Goal: Transaction & Acquisition: Purchase product/service

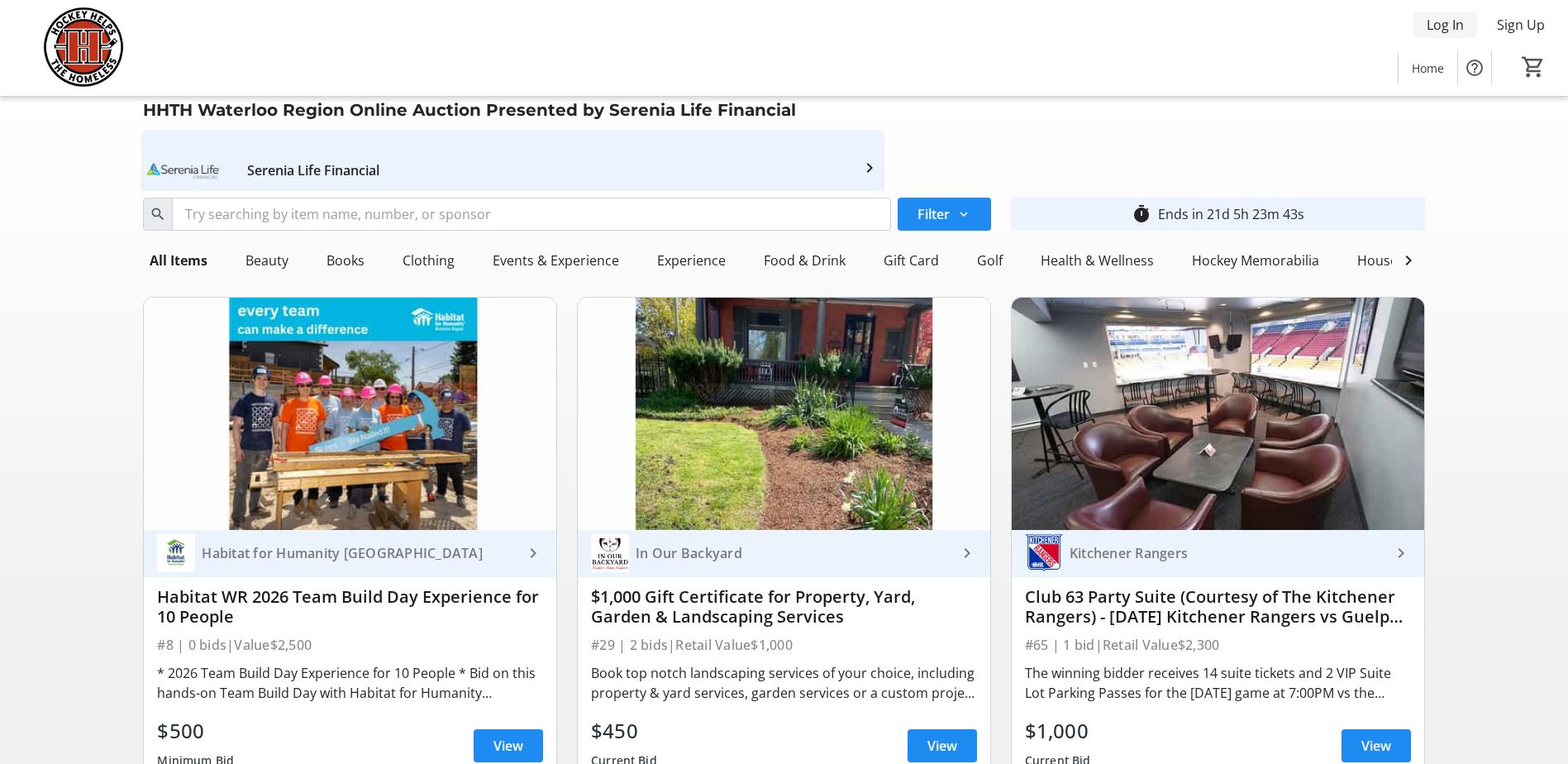
click at [1442, 24] on span "Log In" at bounding box center [1445, 25] width 38 height 20
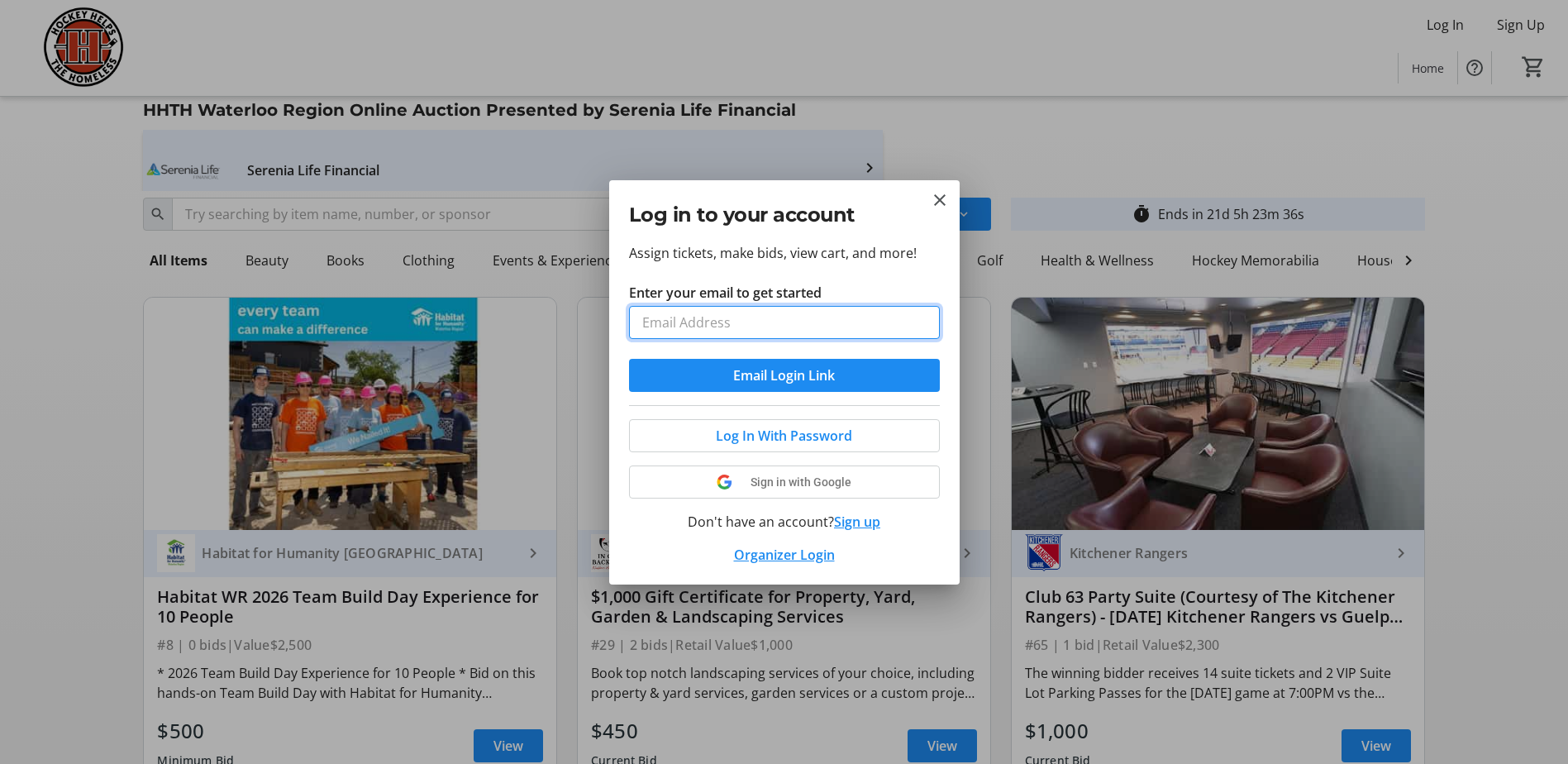
click at [713, 324] on input "Enter your email to get started" at bounding box center [784, 323] width 311 height 33
type input "[EMAIL_ADDRESS][DOMAIN_NAME]"
drag, startPoint x: 746, startPoint y: 325, endPoint x: 637, endPoint y: 324, distance: 109.0
click at [635, 325] on input "[EMAIL_ADDRESS][DOMAIN_NAME]" at bounding box center [784, 323] width 311 height 33
click at [652, 317] on input "Enter your email to get started" at bounding box center [784, 323] width 311 height 33
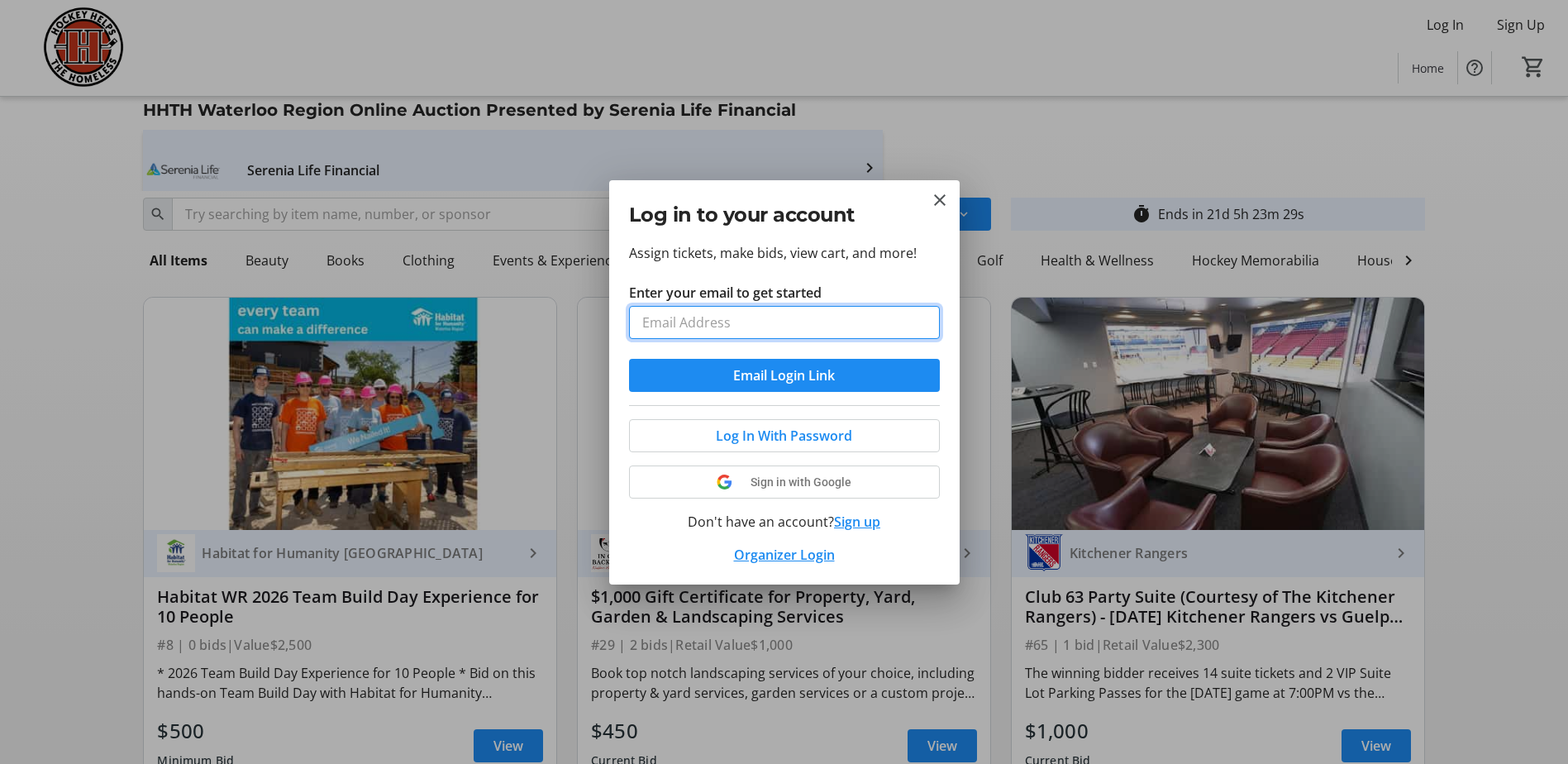
type input "[EMAIL_ADDRESS][DOMAIN_NAME]"
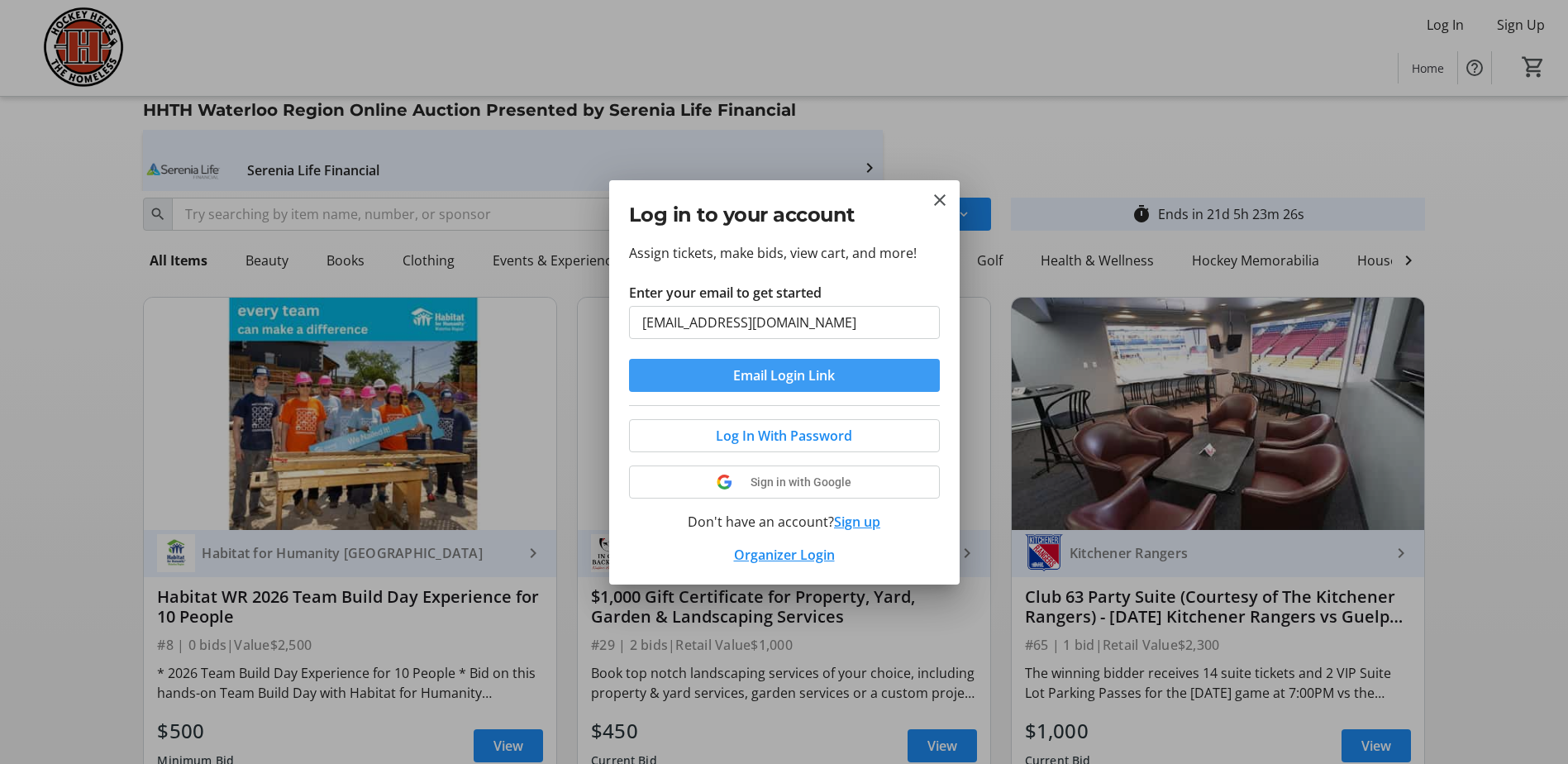
click at [802, 379] on span "Email Login Link" at bounding box center [784, 375] width 102 height 20
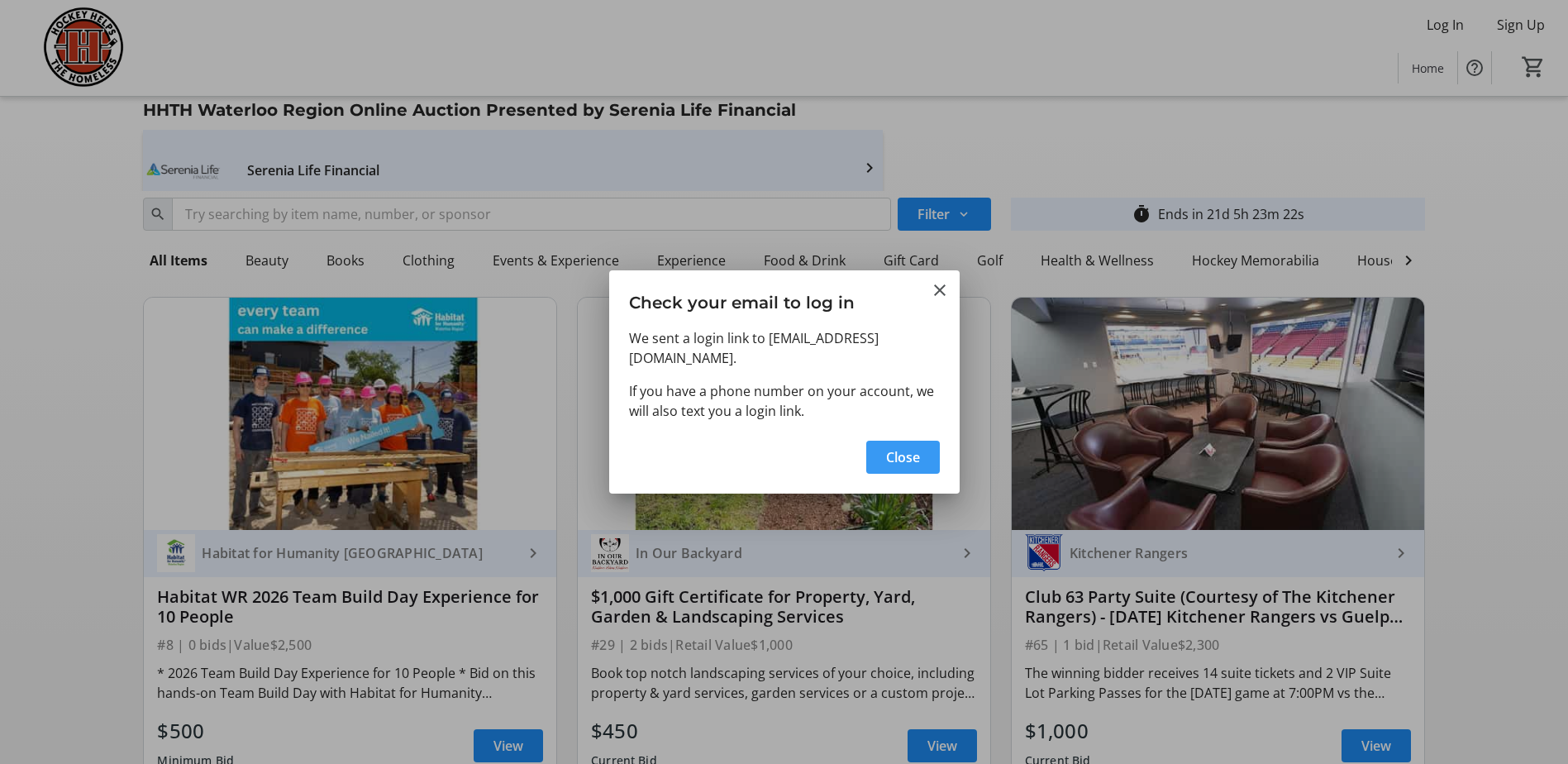
click at [895, 449] on span "Close" at bounding box center [902, 458] width 34 height 20
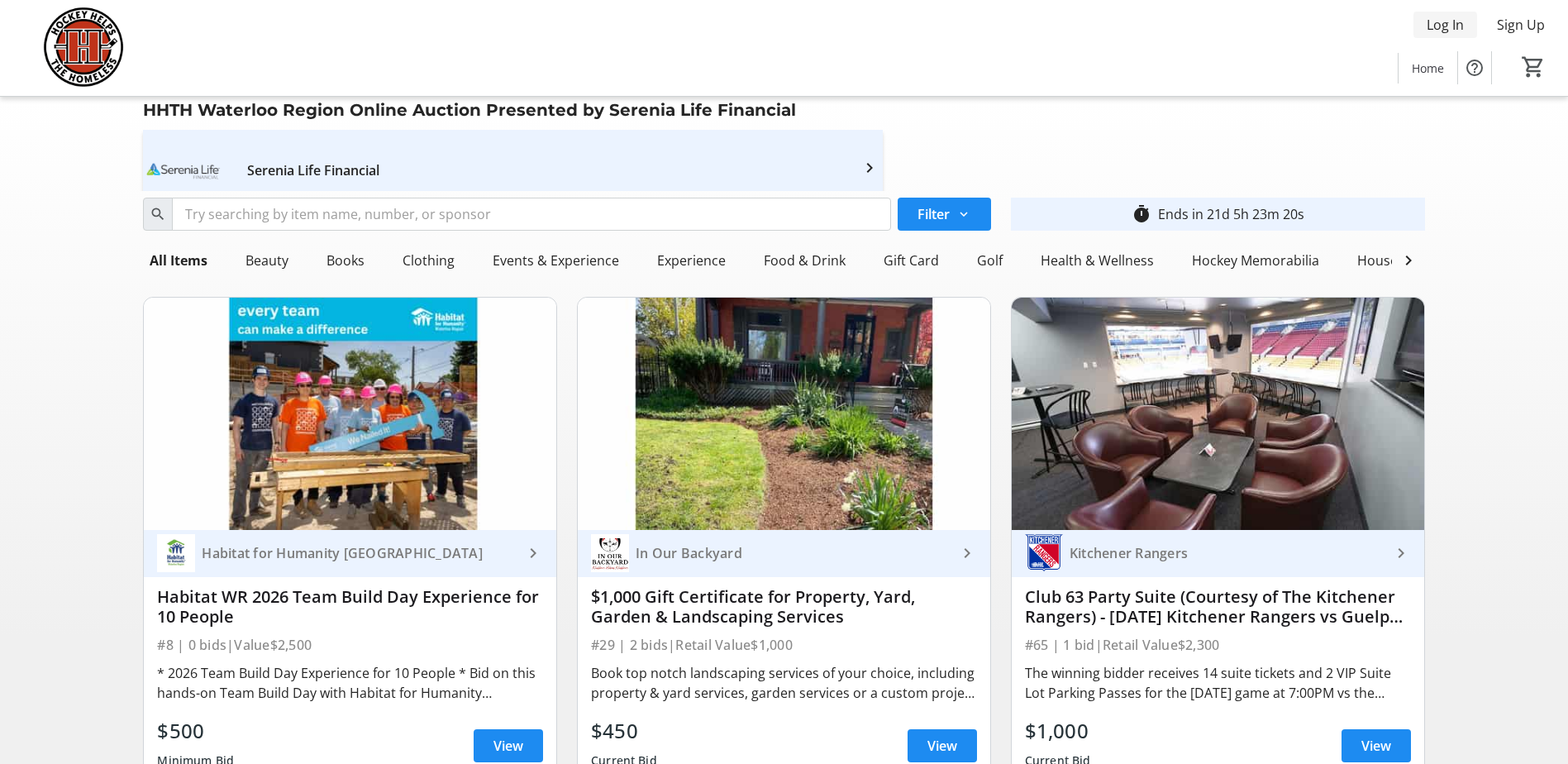
click at [1443, 25] on span "Log In" at bounding box center [1445, 25] width 38 height 20
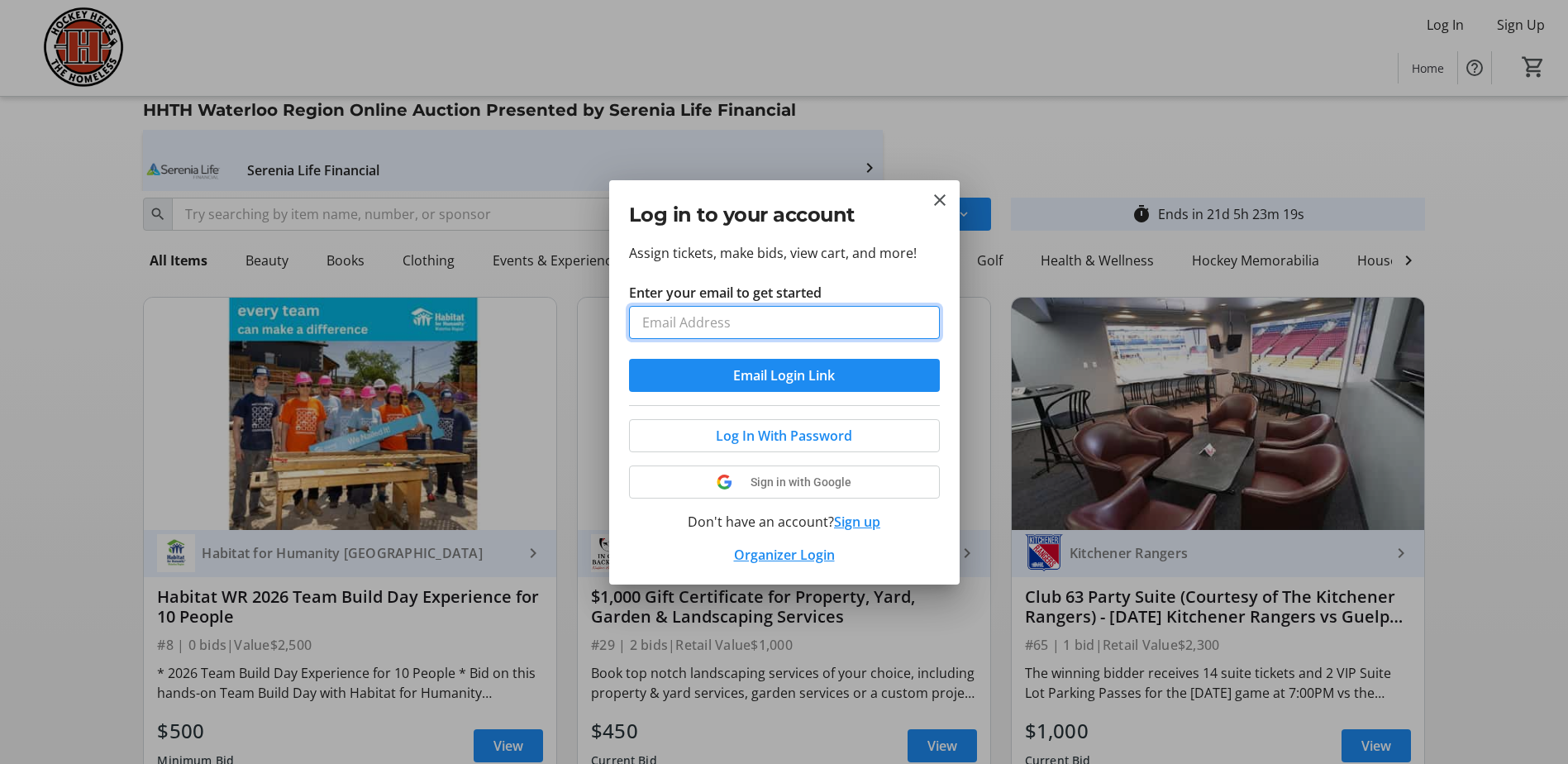
click at [727, 319] on input "Enter your email to get started" at bounding box center [784, 323] width 311 height 33
type input "[EMAIL_ADDRESS][DOMAIN_NAME]"
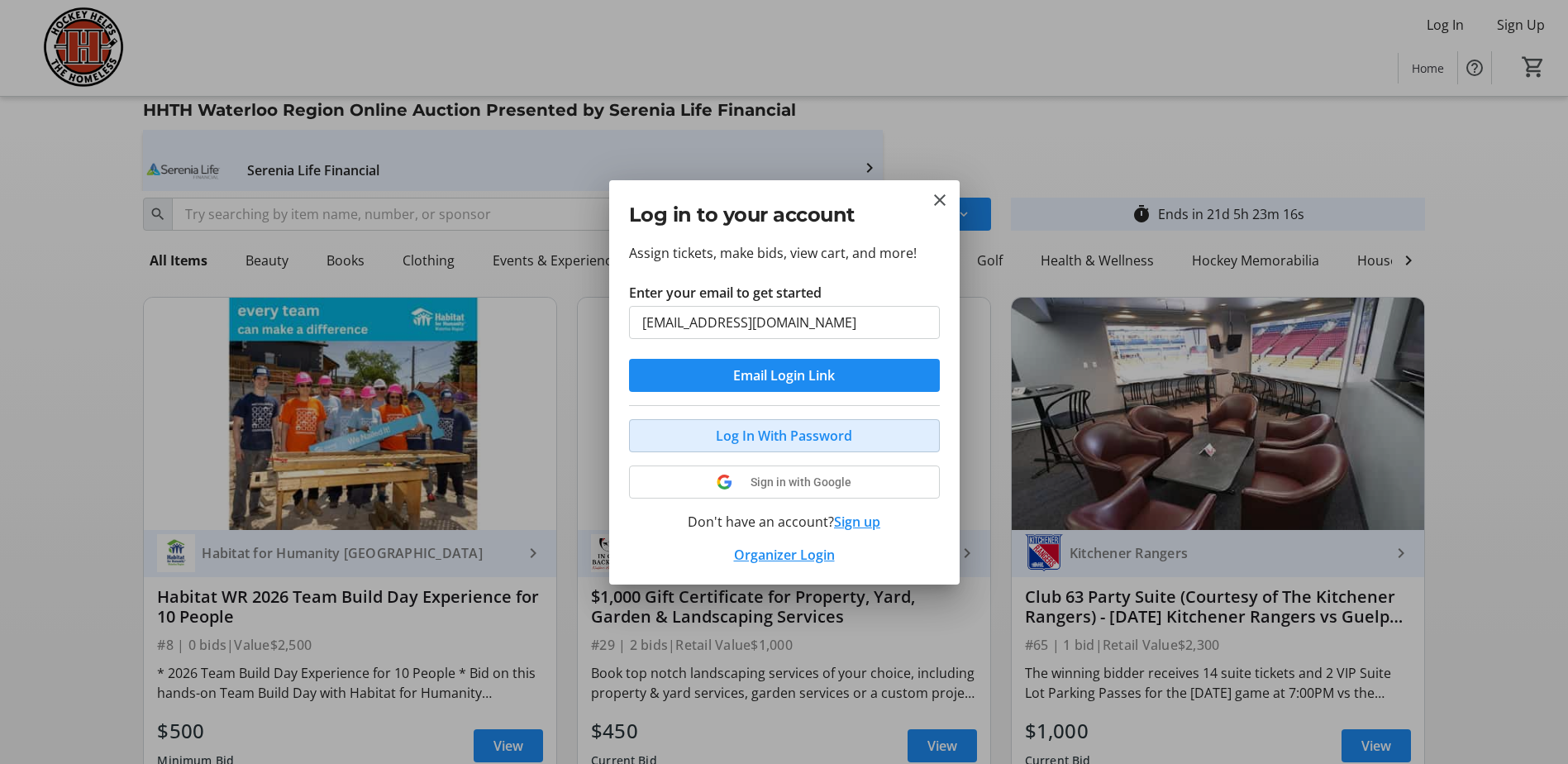
click at [740, 438] on span "Log In With Password" at bounding box center [784, 436] width 137 height 20
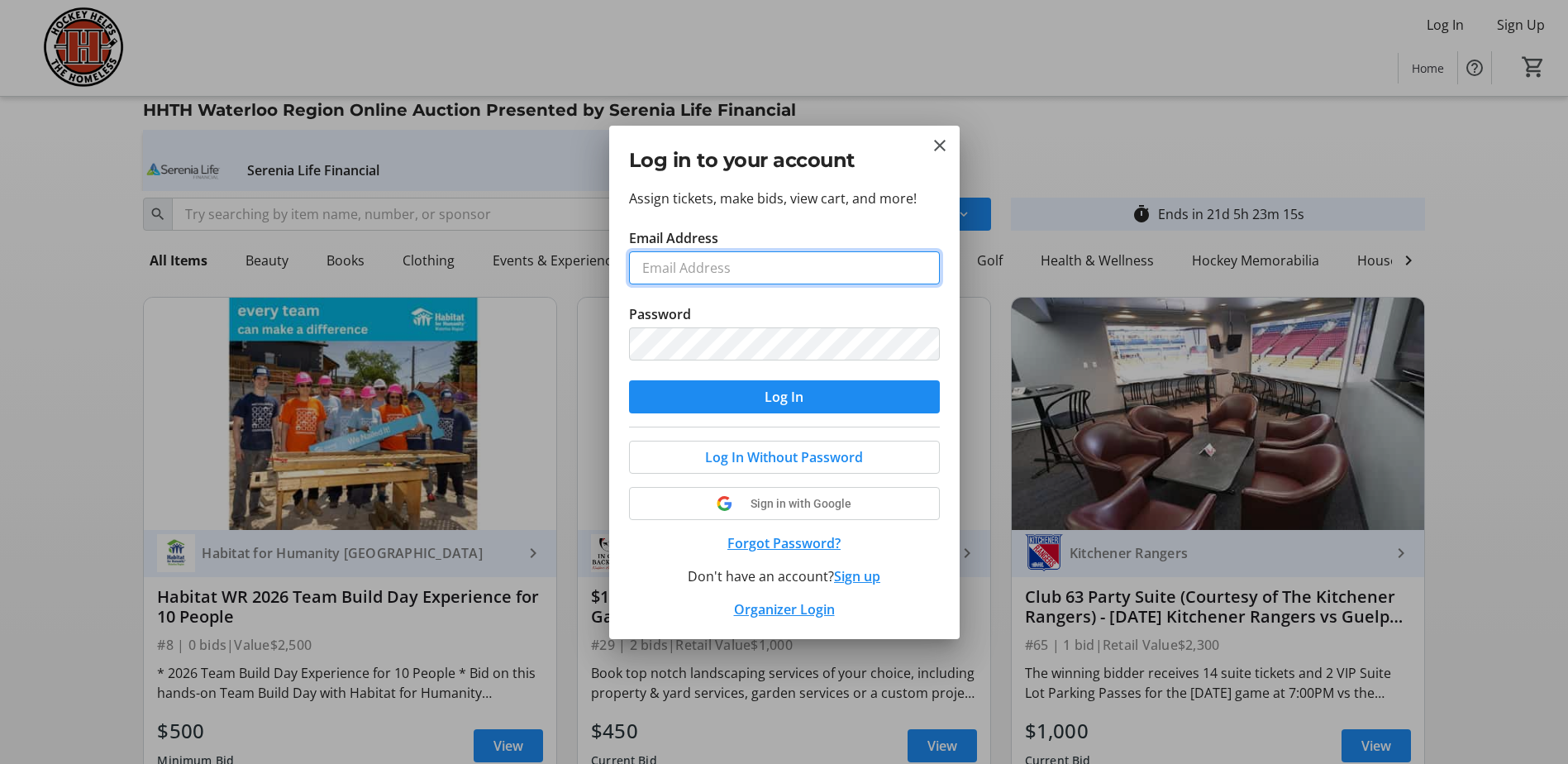
click at [700, 271] on input "Email Address" at bounding box center [784, 268] width 311 height 33
type input "[EMAIL_ADDRESS][DOMAIN_NAME]"
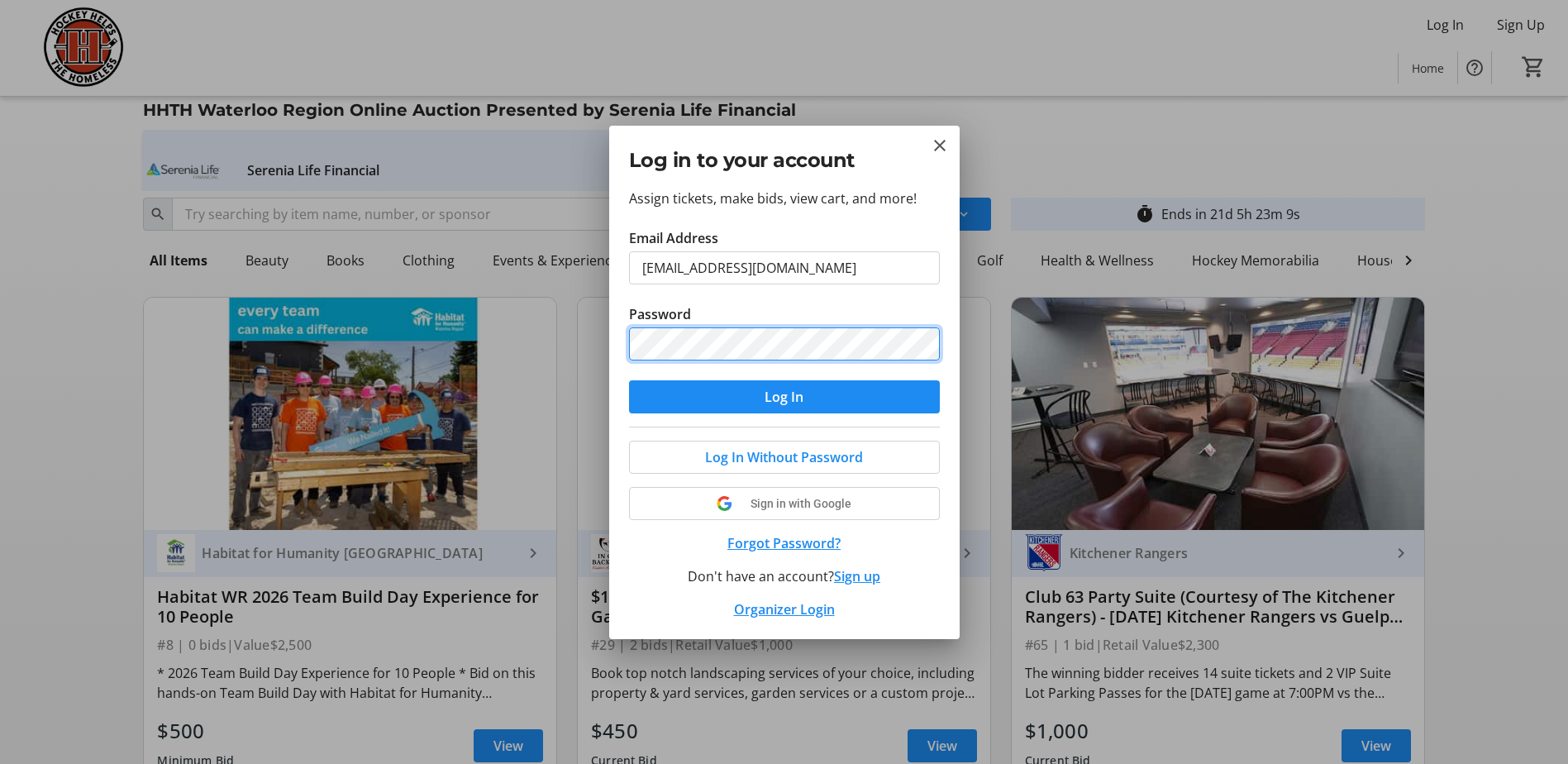
click at [629, 381] on button "Log In" at bounding box center [784, 397] width 311 height 33
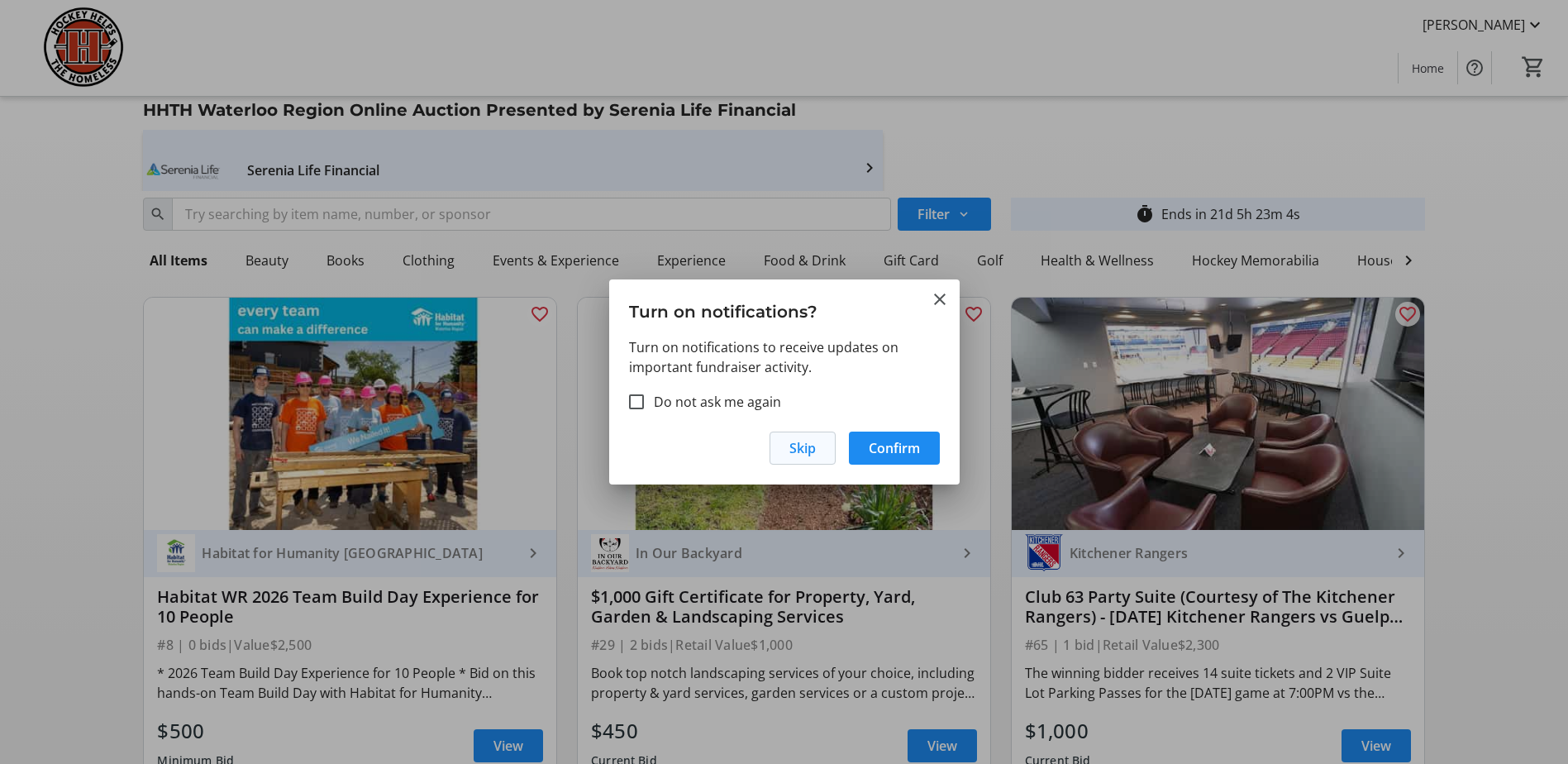
click at [815, 449] on span "button" at bounding box center [802, 448] width 64 height 39
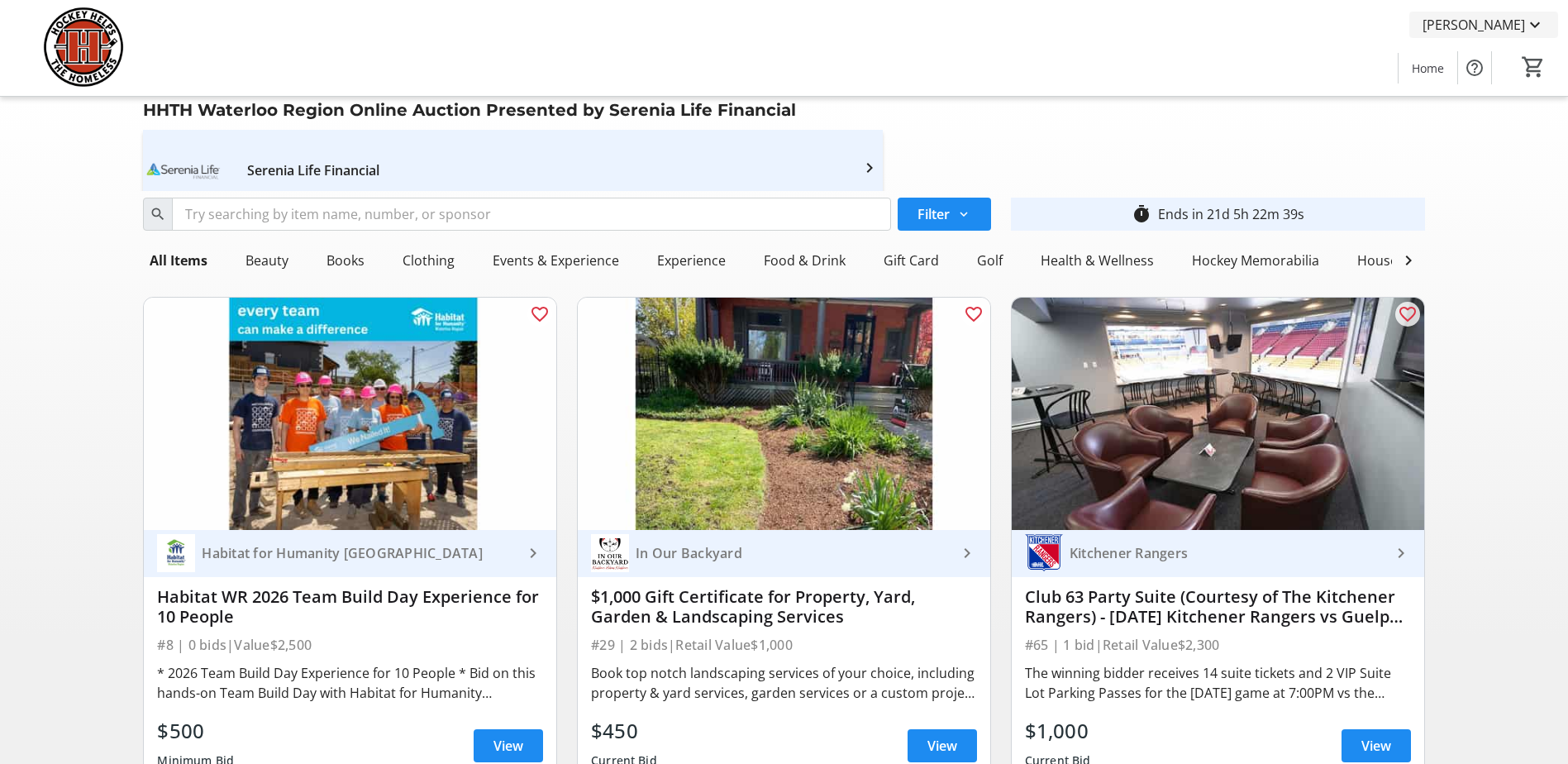
click at [1533, 24] on mat-icon at bounding box center [1535, 25] width 20 height 20
click at [1466, 63] on span "My Tickets" at bounding box center [1487, 64] width 114 height 20
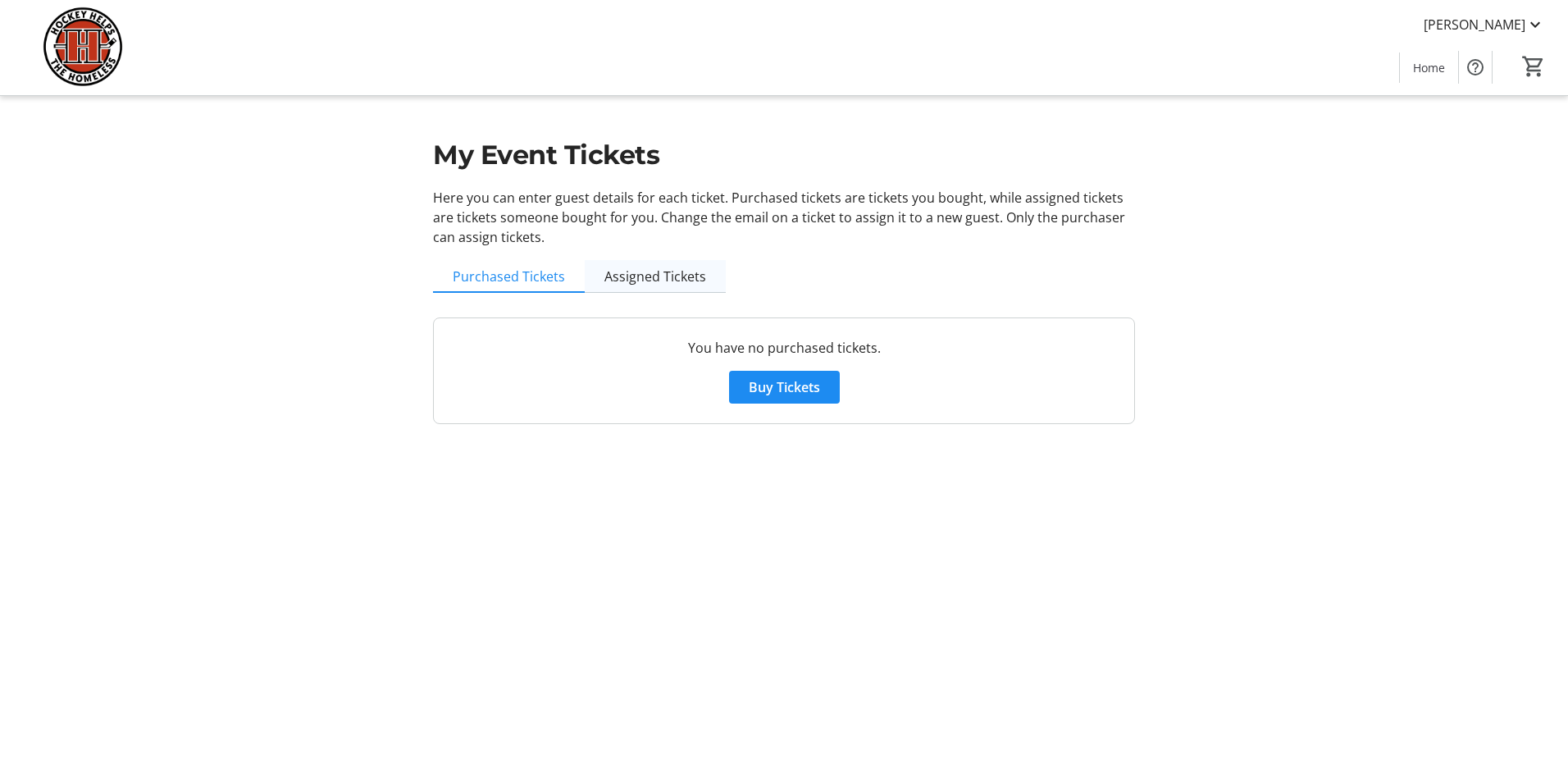
click at [640, 283] on span "Assigned Tickets" at bounding box center [655, 277] width 102 height 13
click at [254, 253] on div "My Event Tickets Here you can enter guest details for each ticket. Purchased ti…" at bounding box center [784, 198] width 1082 height 398
click at [1430, 63] on span "Home" at bounding box center [1428, 67] width 32 height 17
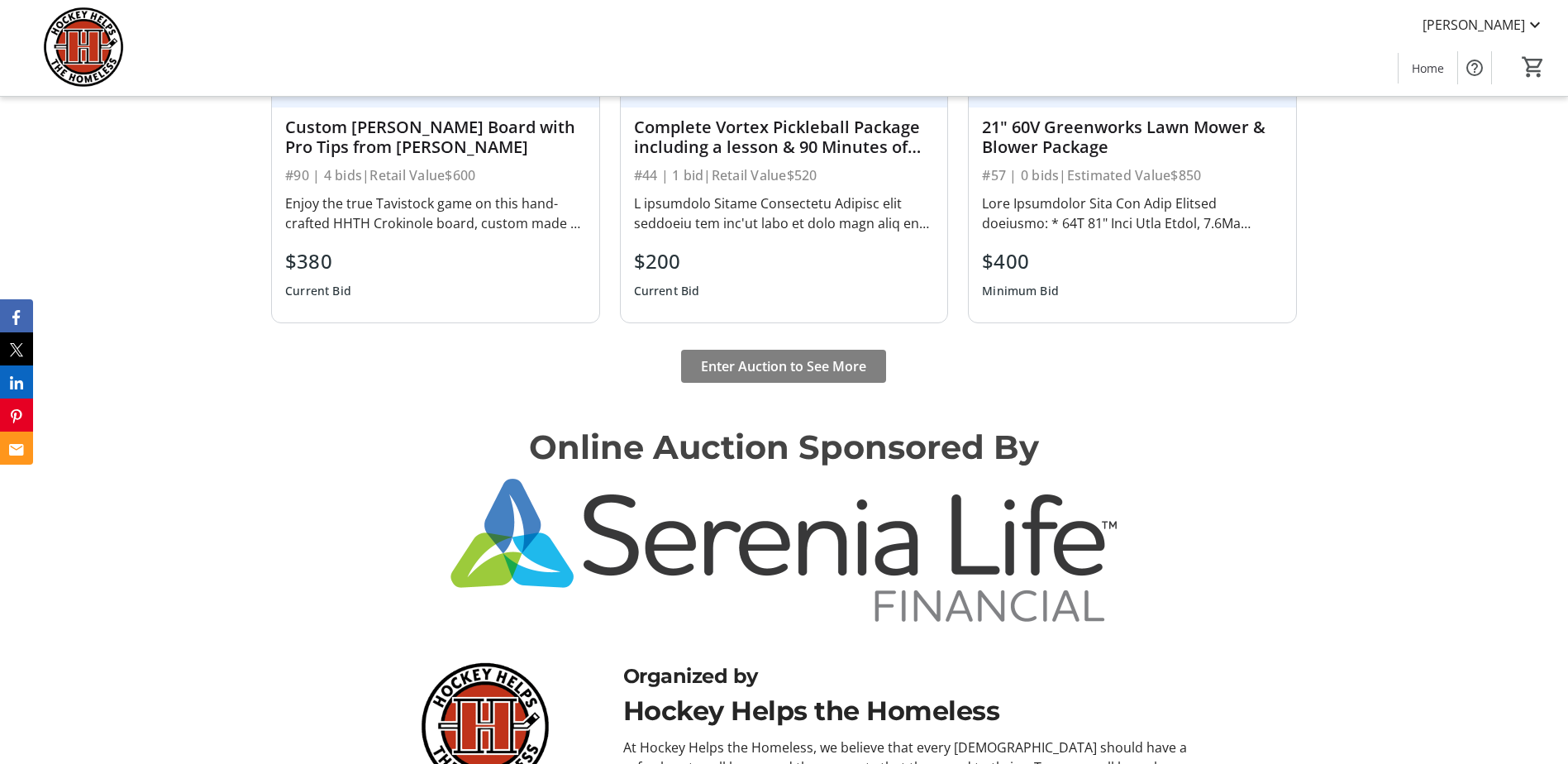
scroll to position [1819, 0]
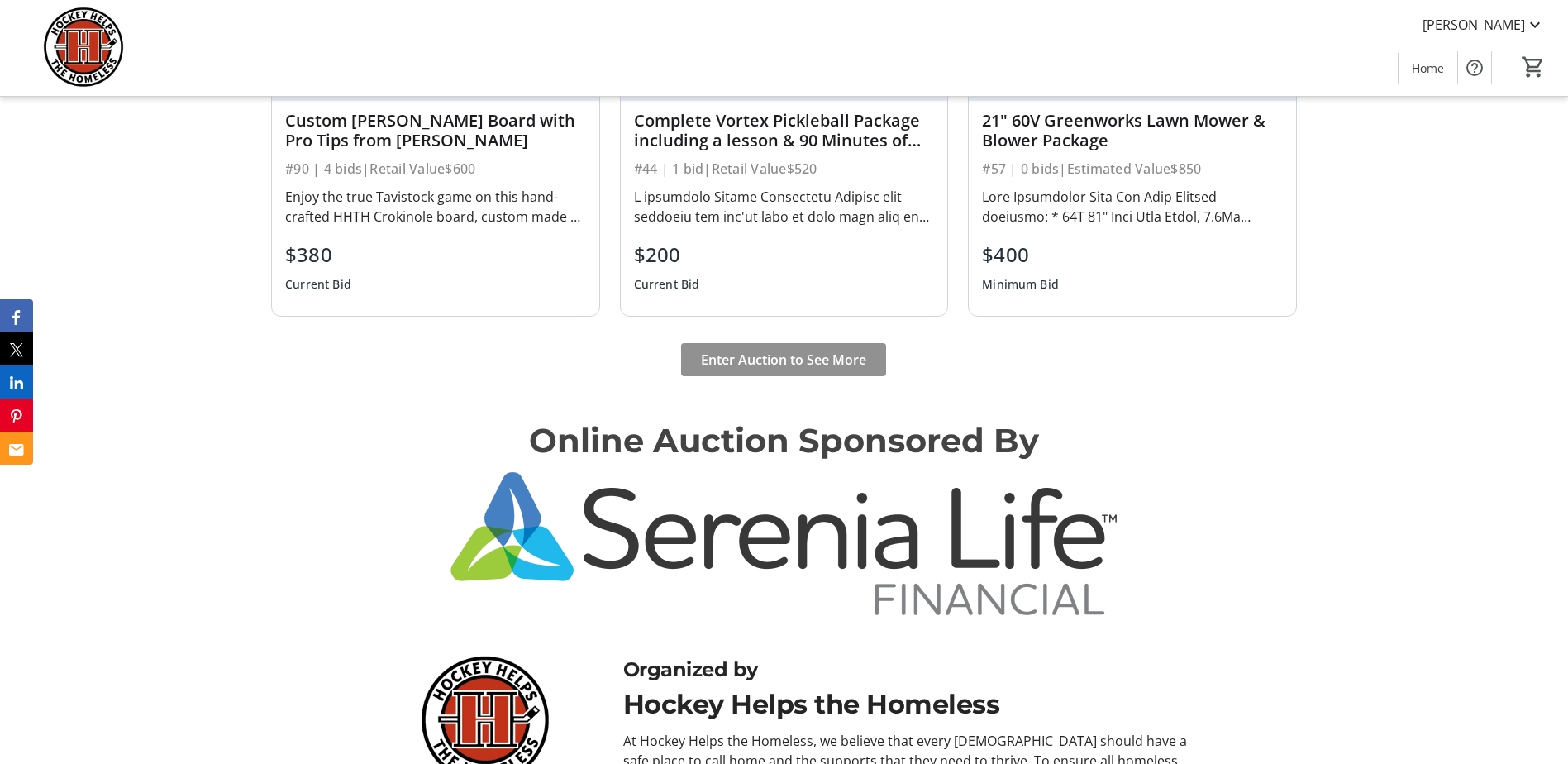
click at [745, 363] on span "Enter Auction to See More" at bounding box center [783, 360] width 165 height 20
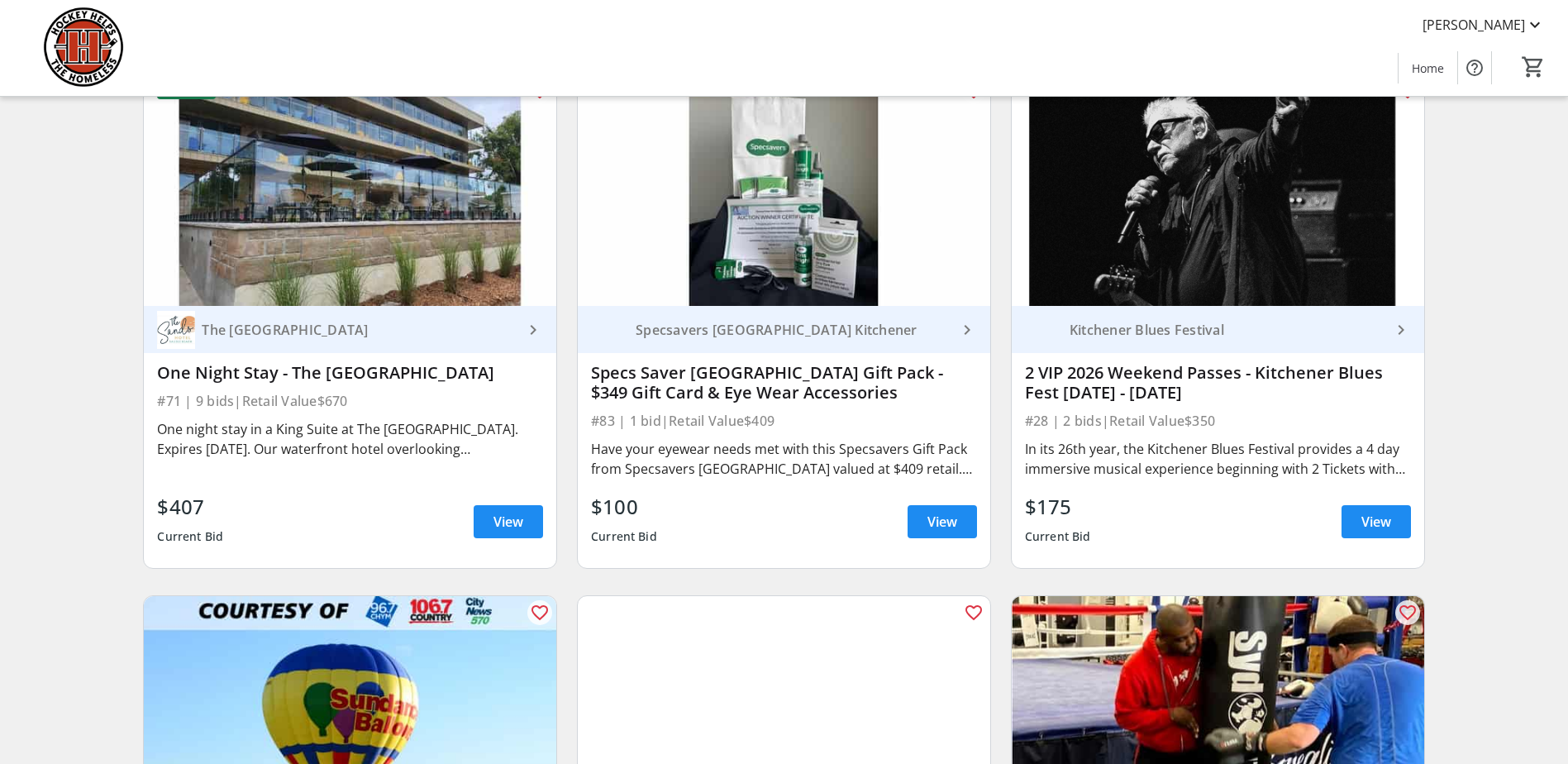
scroll to position [1833, 0]
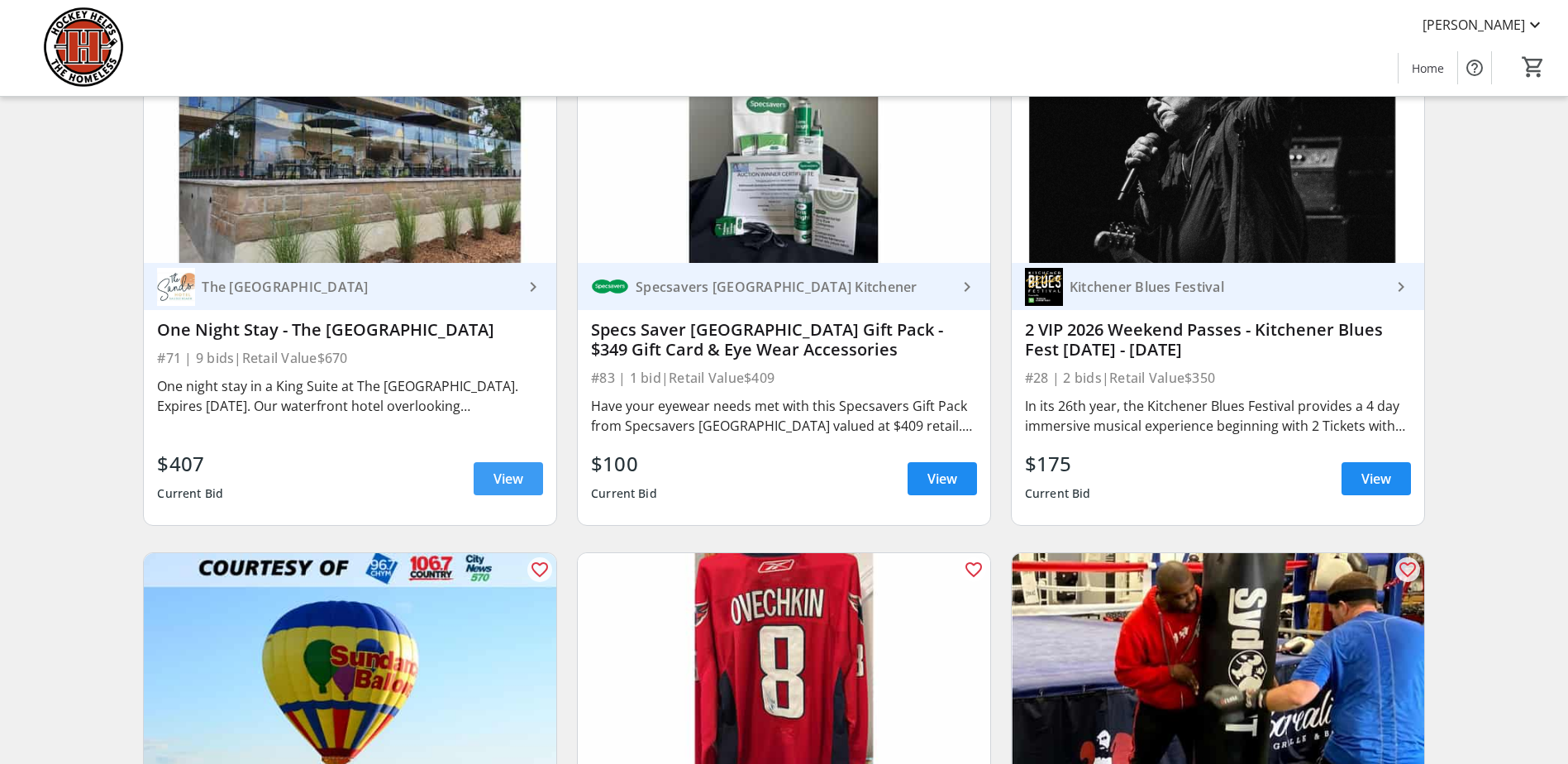
click at [505, 489] on span "View" at bounding box center [508, 479] width 29 height 20
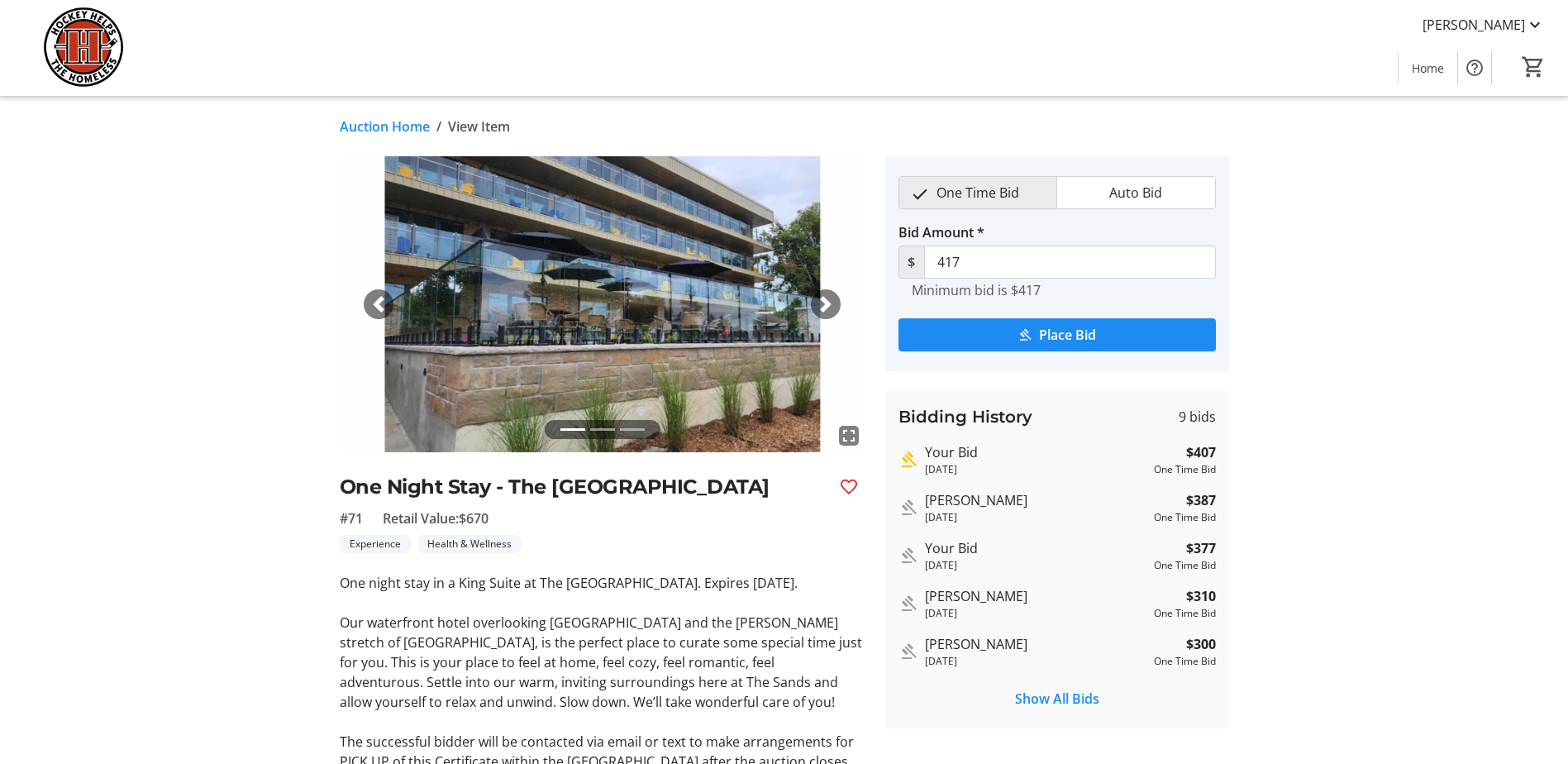
click at [375, 299] on span "button" at bounding box center [379, 304] width 17 height 17
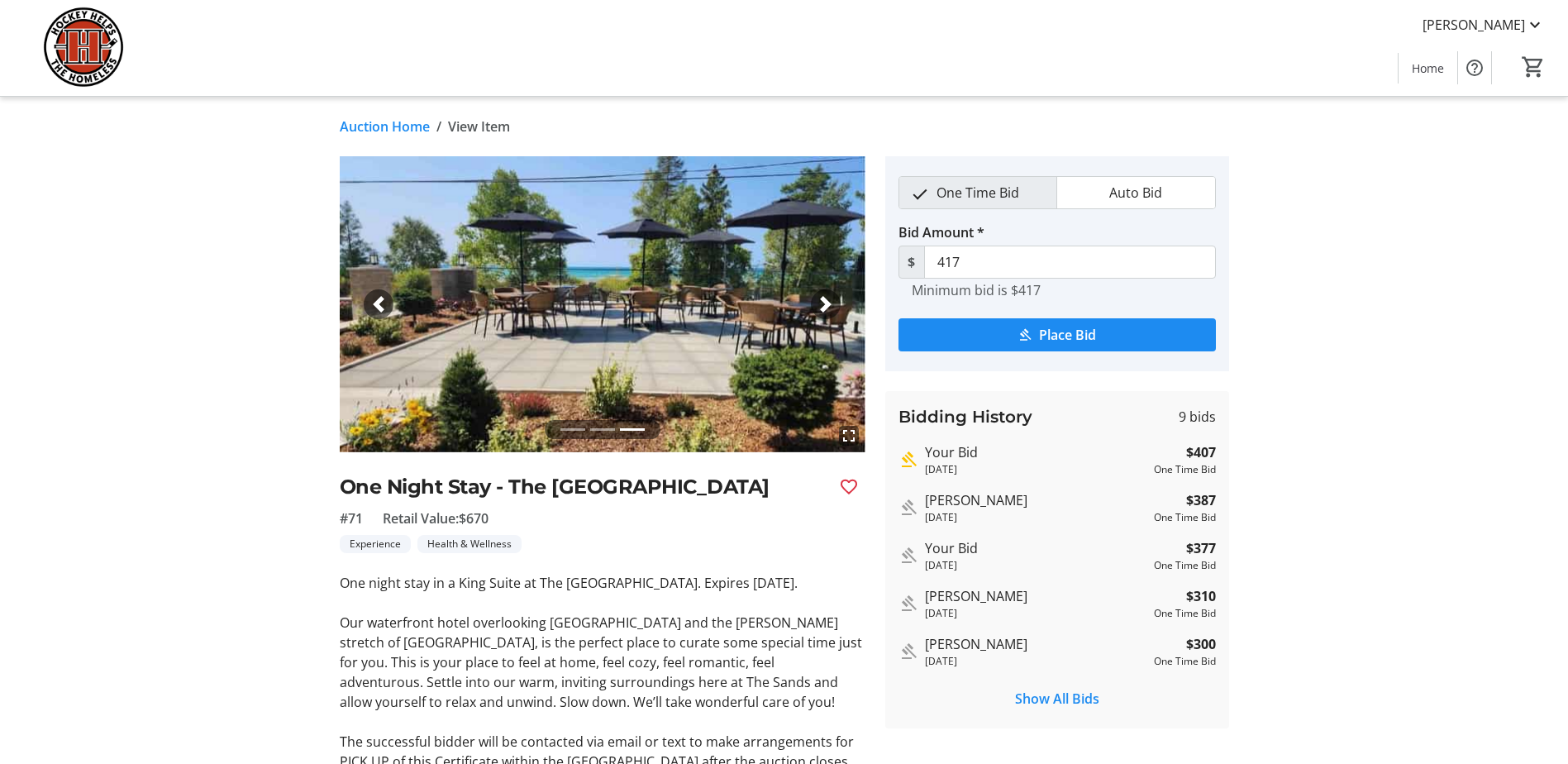
click at [381, 127] on link "Auction Home" at bounding box center [385, 127] width 90 height 20
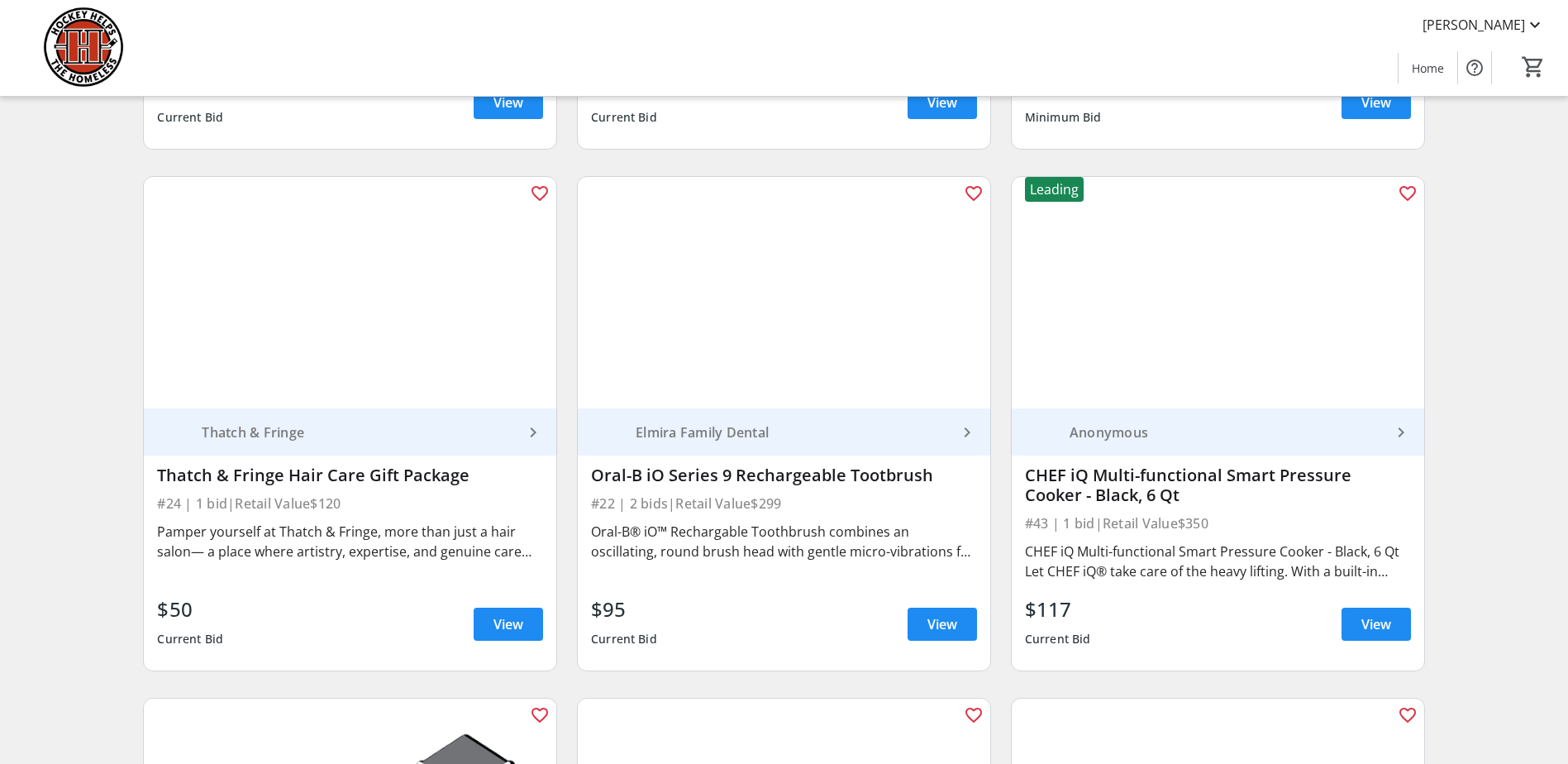
scroll to position [6434, 0]
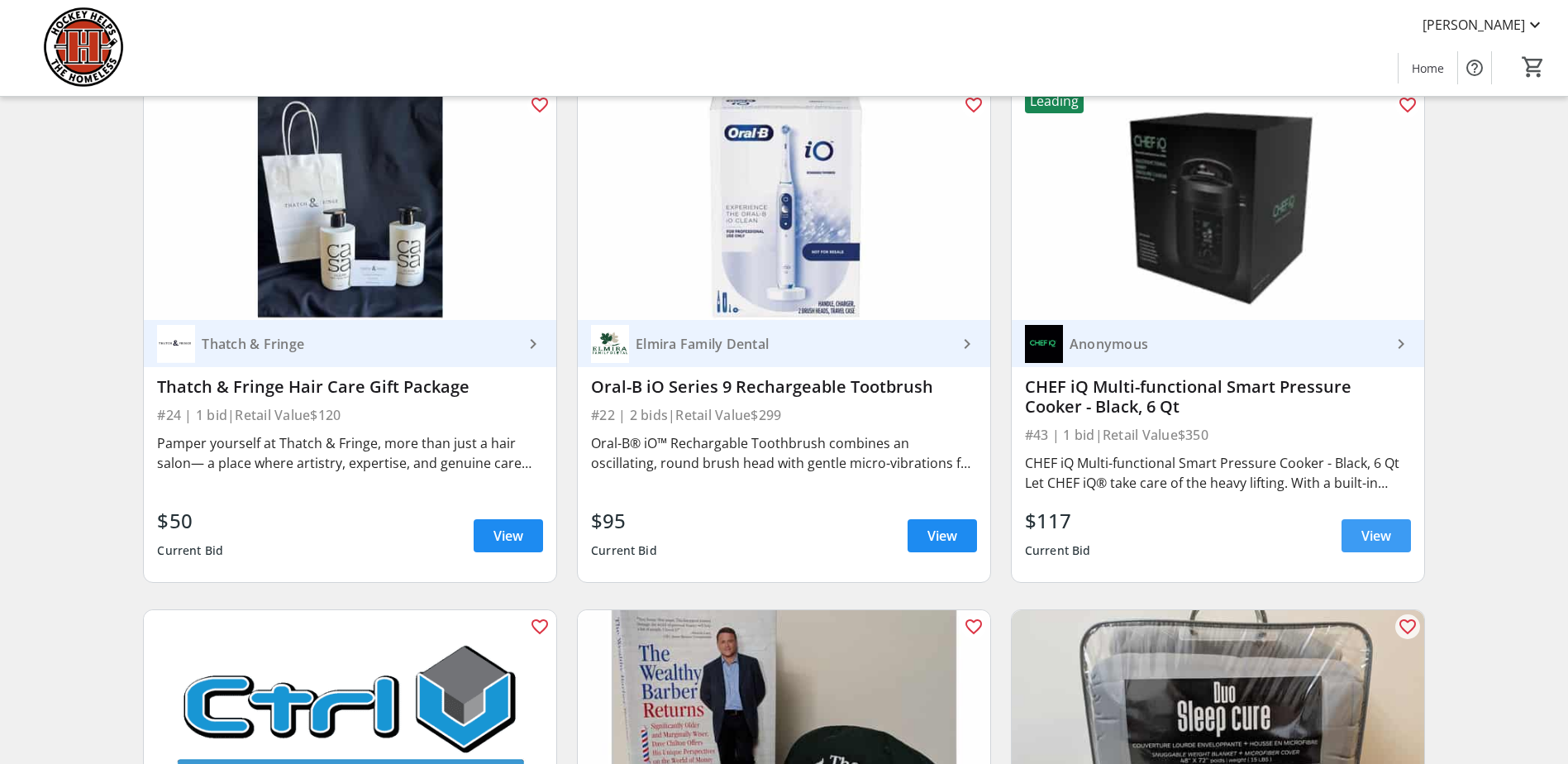
click at [1365, 526] on span "View" at bounding box center [1376, 536] width 29 height 20
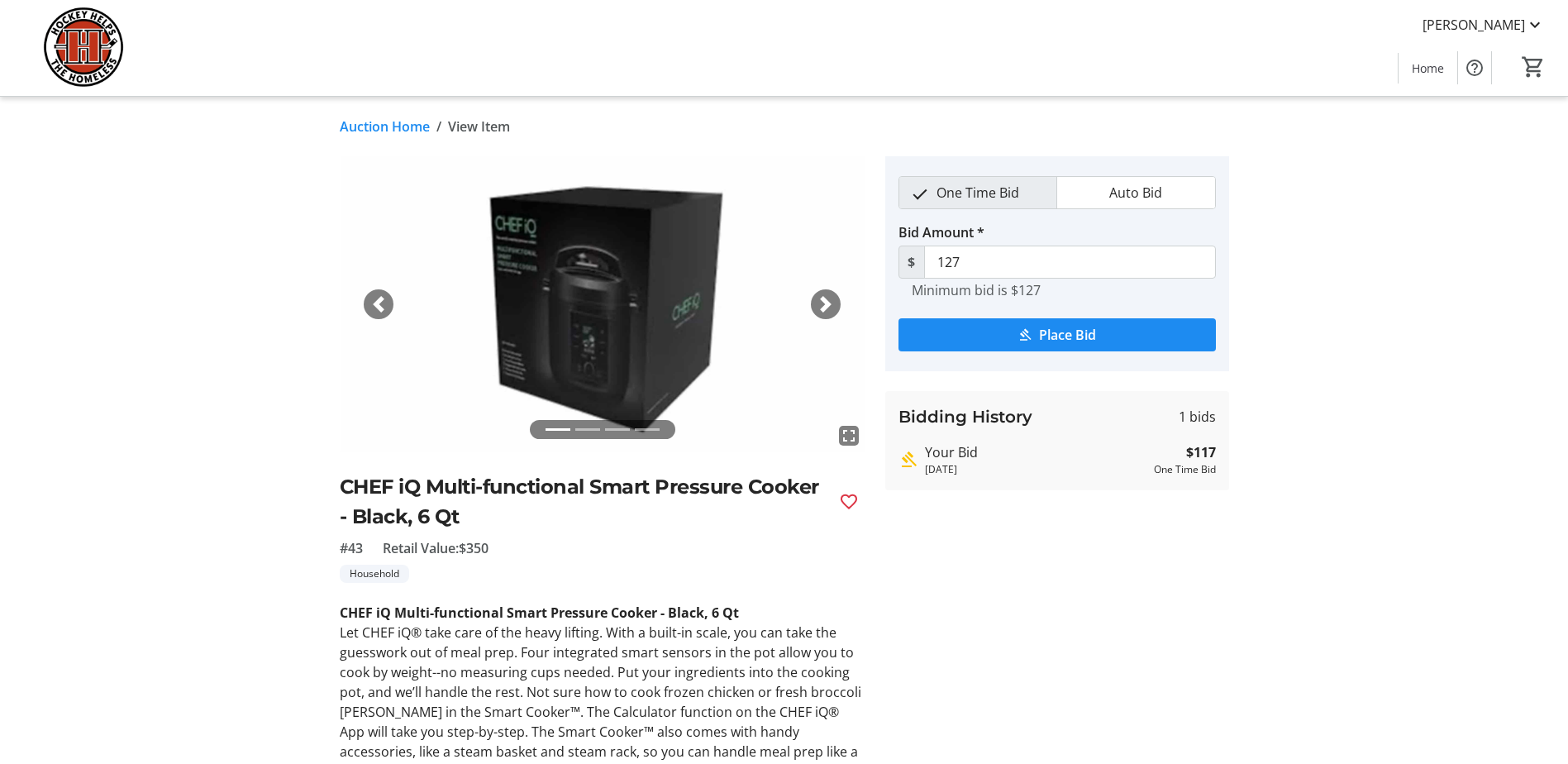
click at [370, 121] on link "Auction Home" at bounding box center [385, 127] width 90 height 20
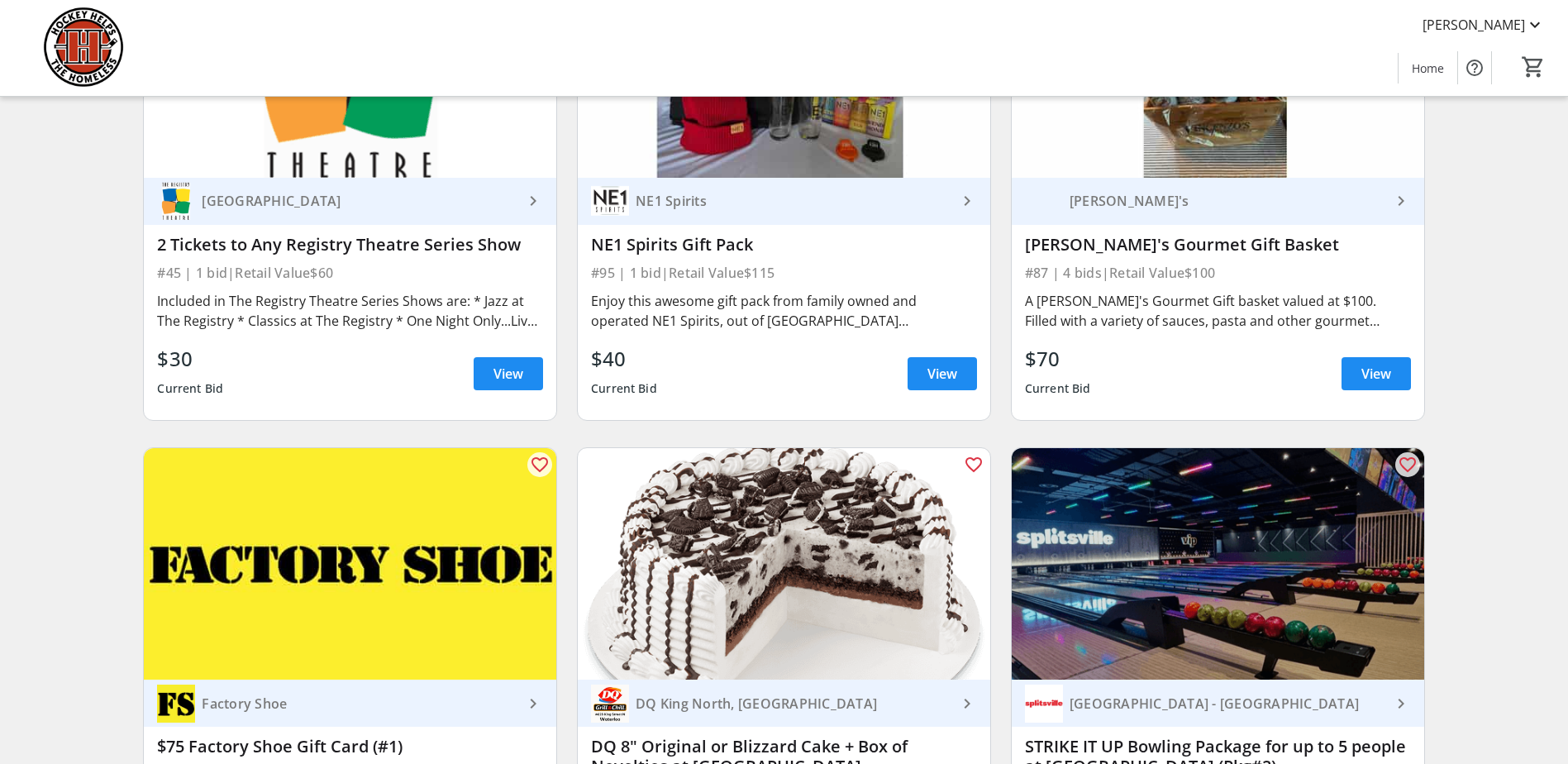
scroll to position [10259, 0]
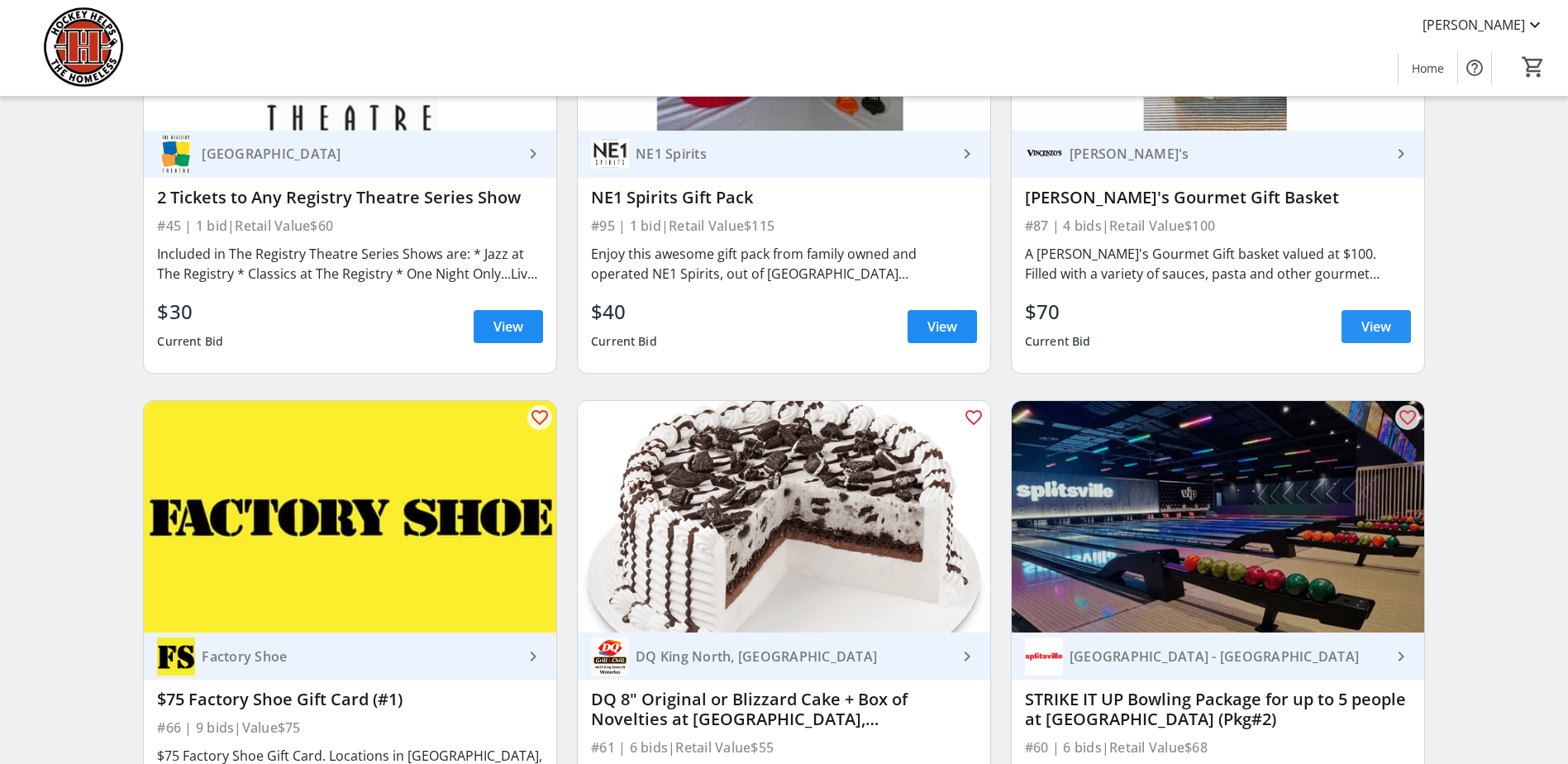
click at [1364, 319] on span "View" at bounding box center [1376, 327] width 29 height 20
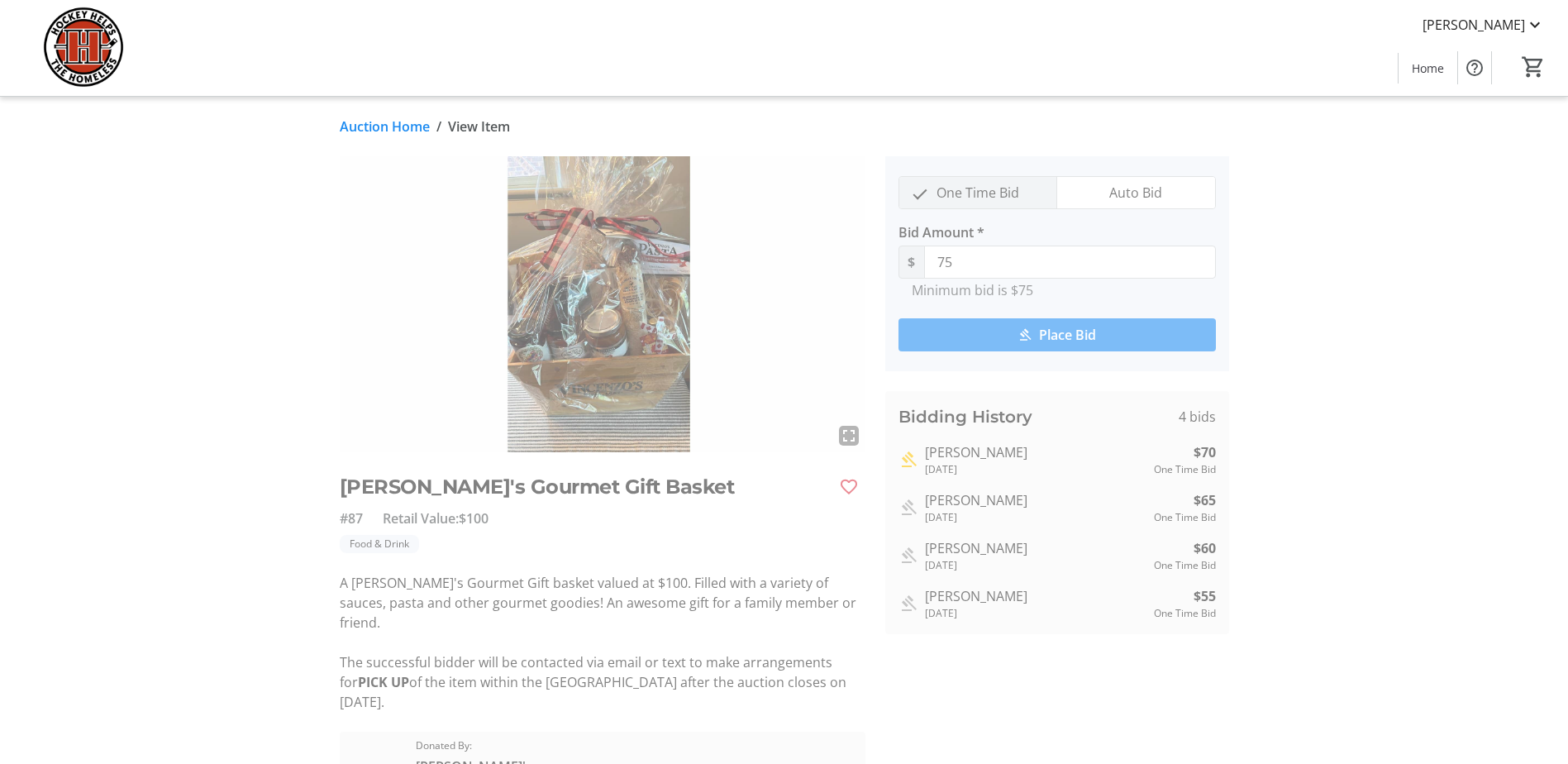
click at [358, 122] on link "Auction Home" at bounding box center [385, 127] width 90 height 20
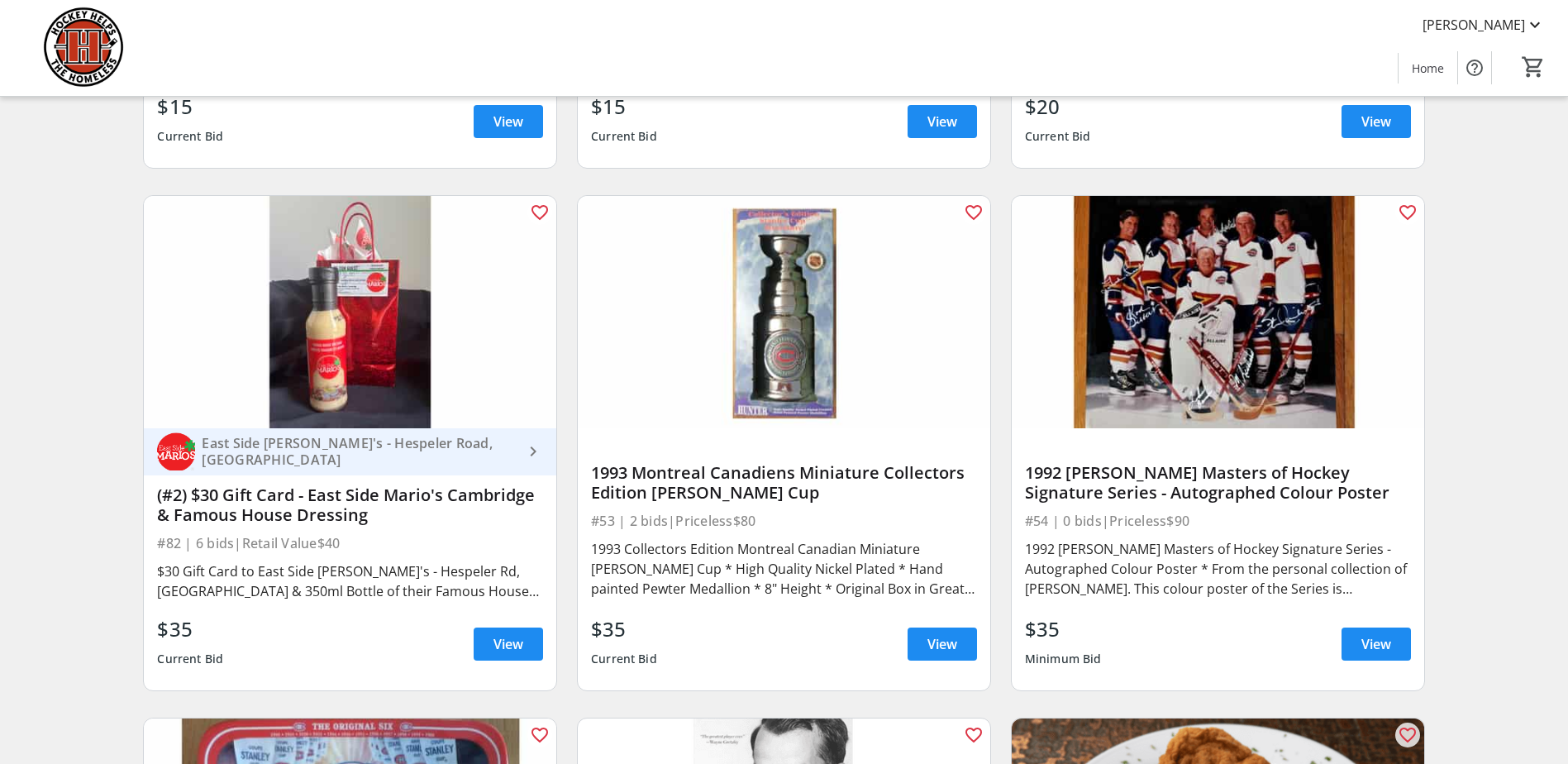
scroll to position [14672, 0]
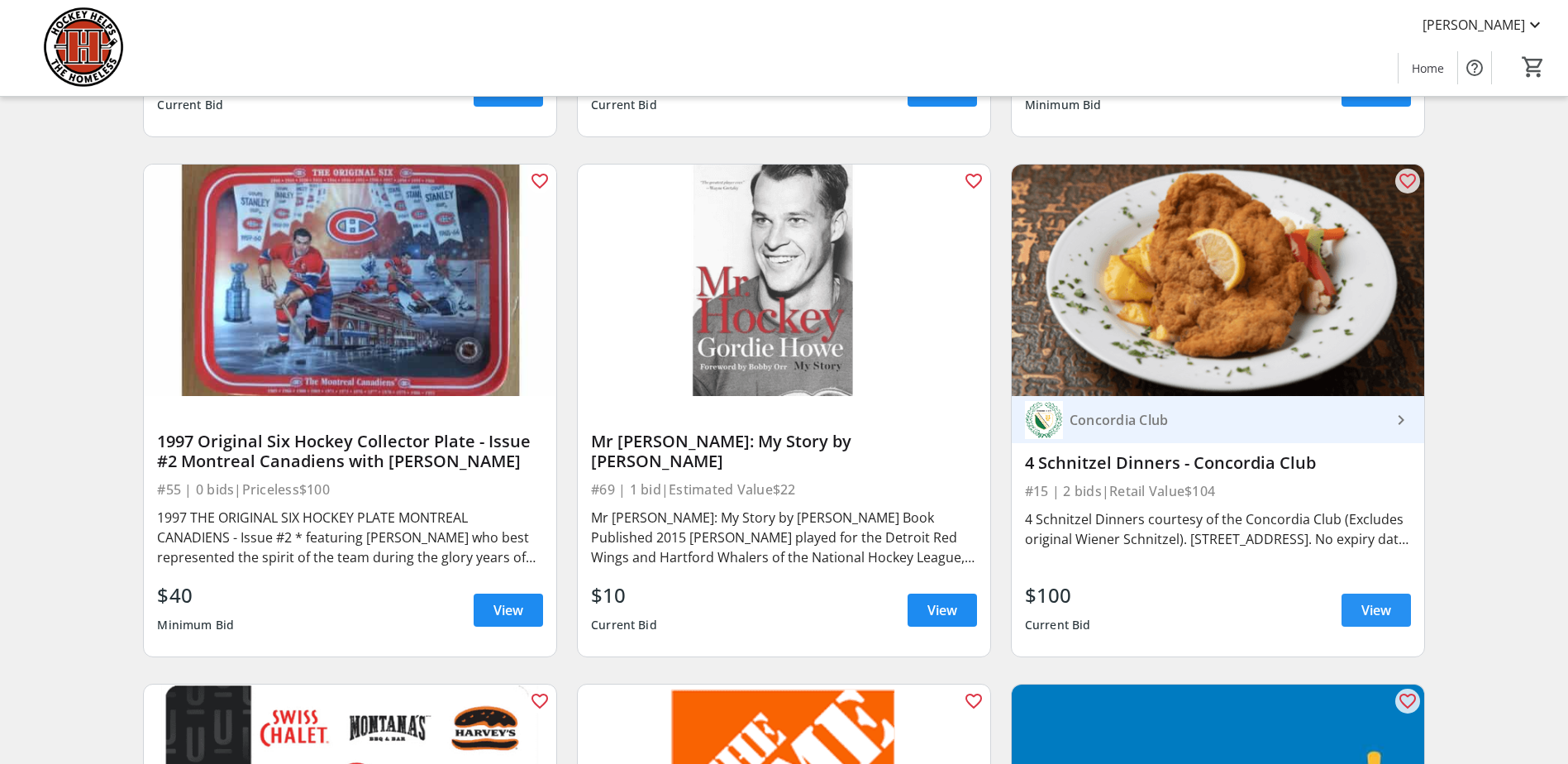
click at [1371, 600] on span "View" at bounding box center [1376, 610] width 29 height 20
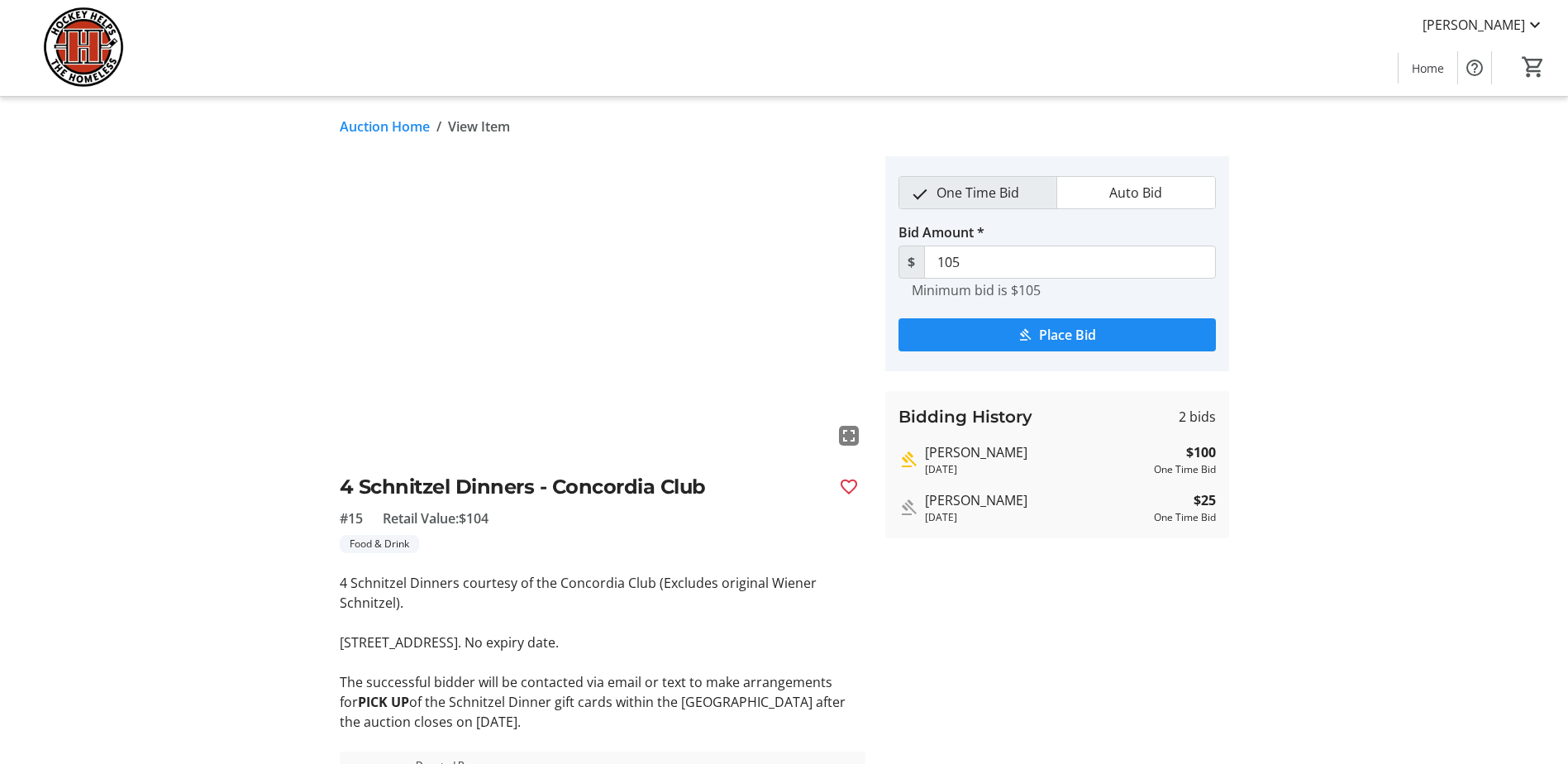
click at [374, 127] on link "Auction Home" at bounding box center [385, 127] width 90 height 20
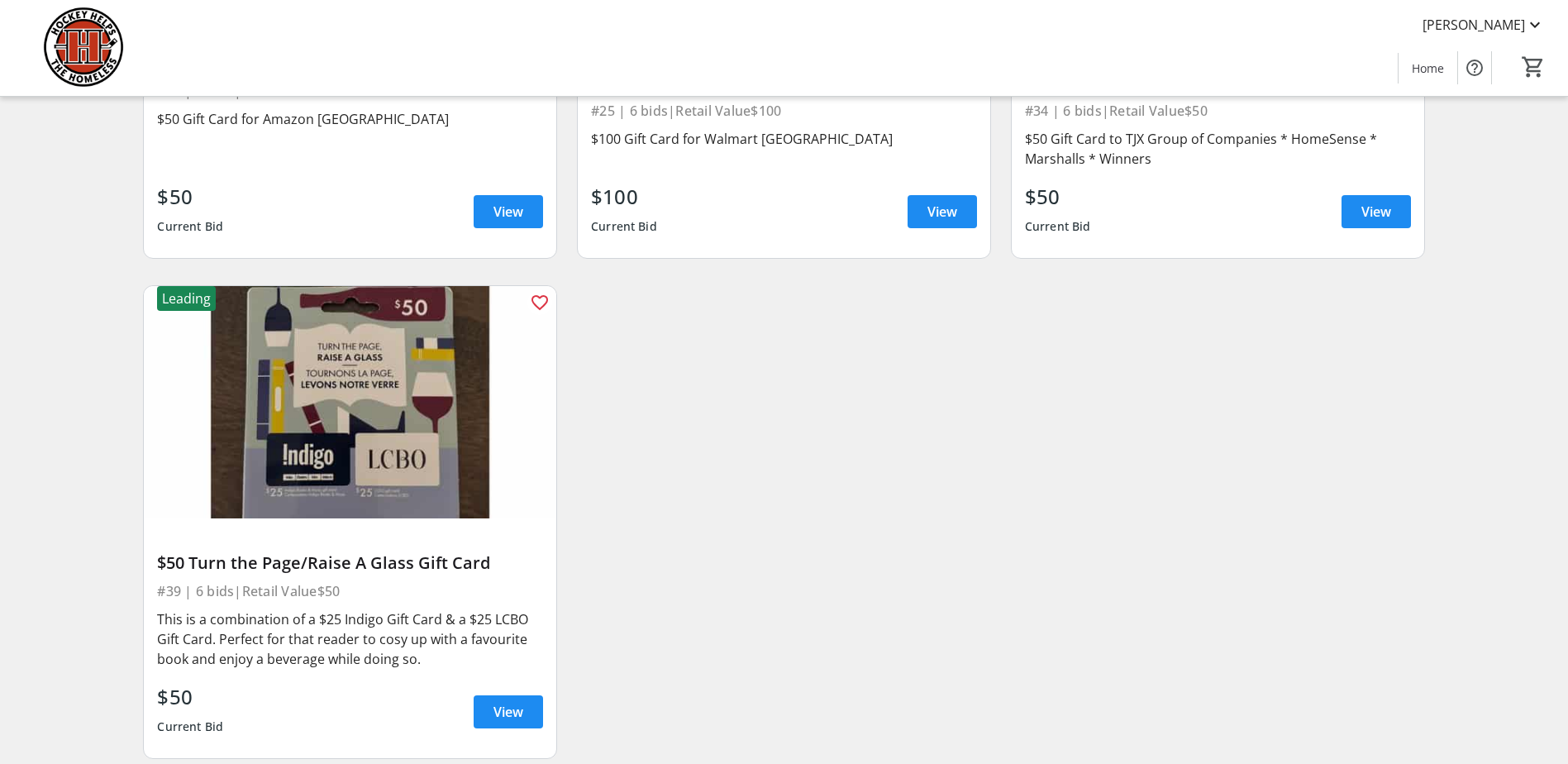
scroll to position [16592, 0]
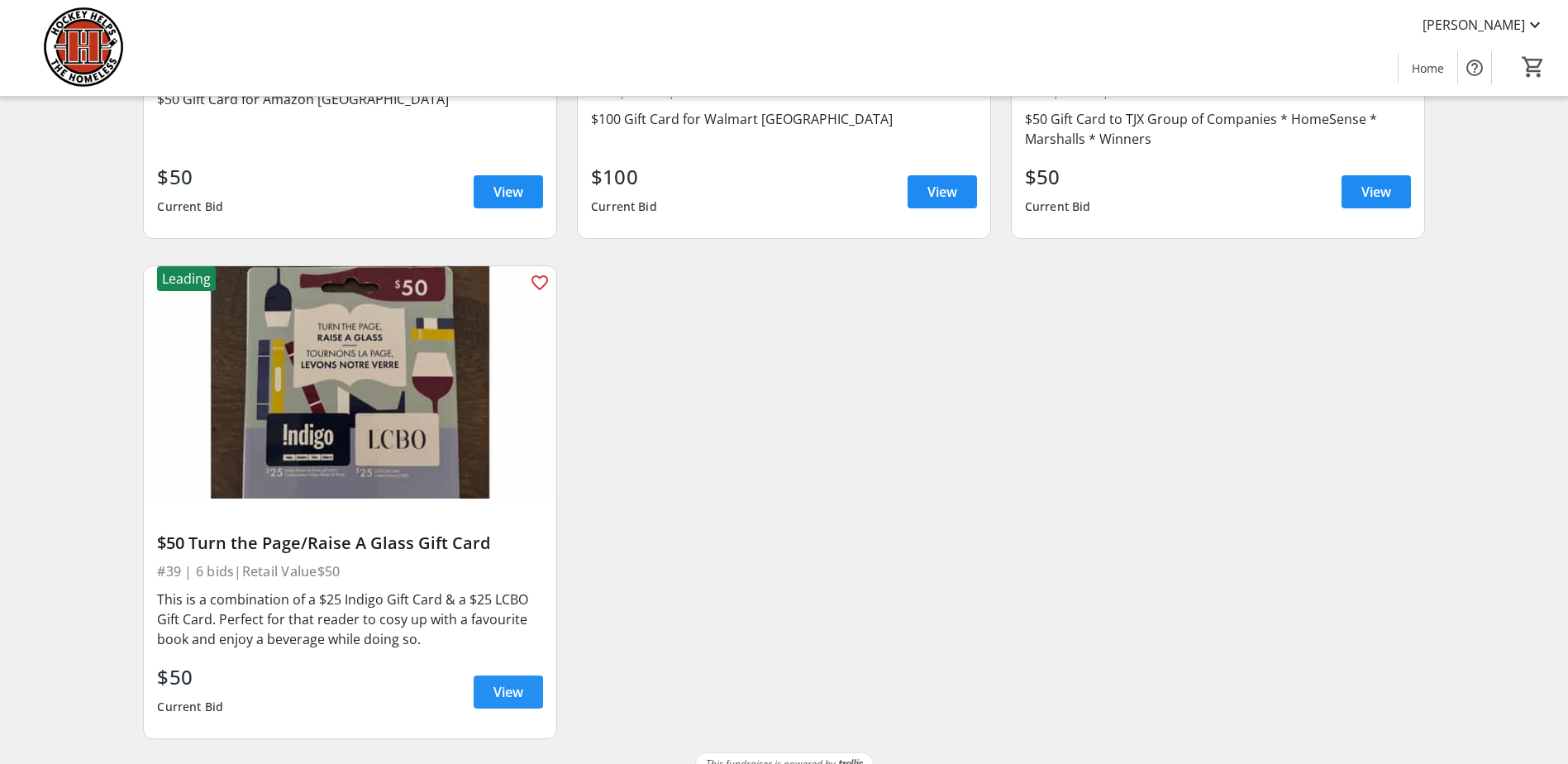
click at [513, 684] on span "View" at bounding box center [508, 692] width 29 height 20
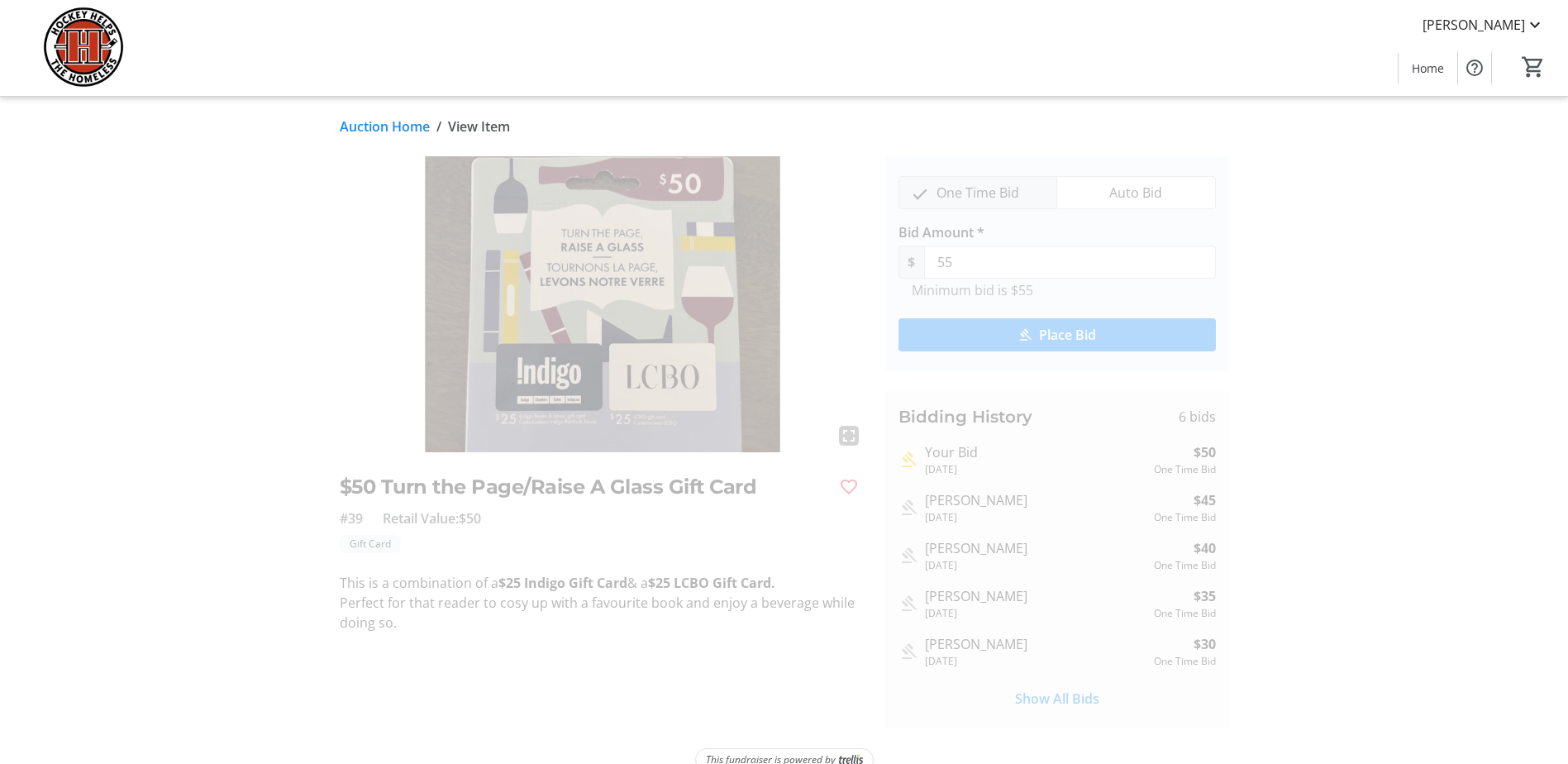
click at [393, 126] on link "Auction Home" at bounding box center [385, 127] width 90 height 20
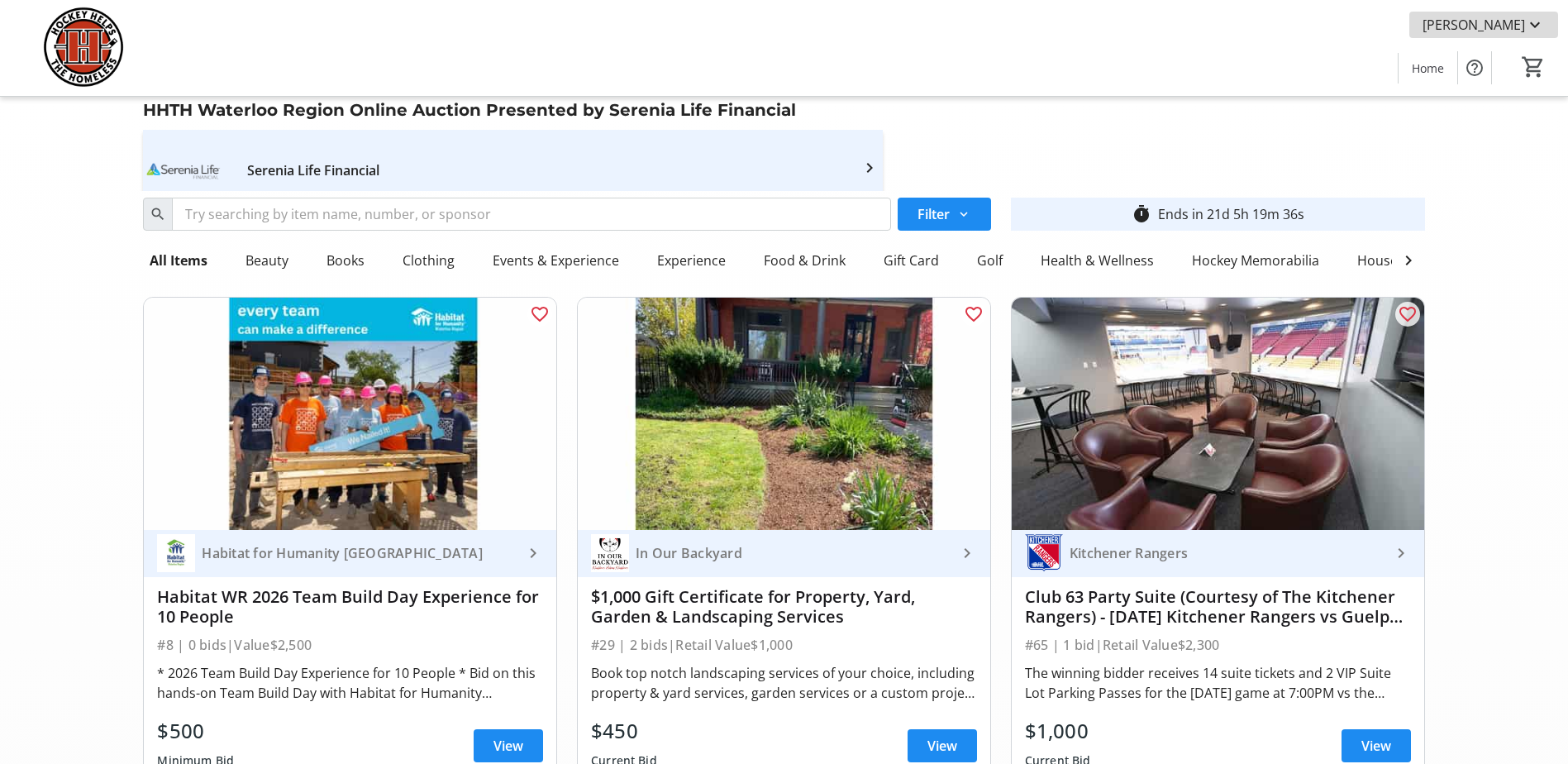
click at [1532, 22] on mat-icon at bounding box center [1535, 25] width 20 height 20
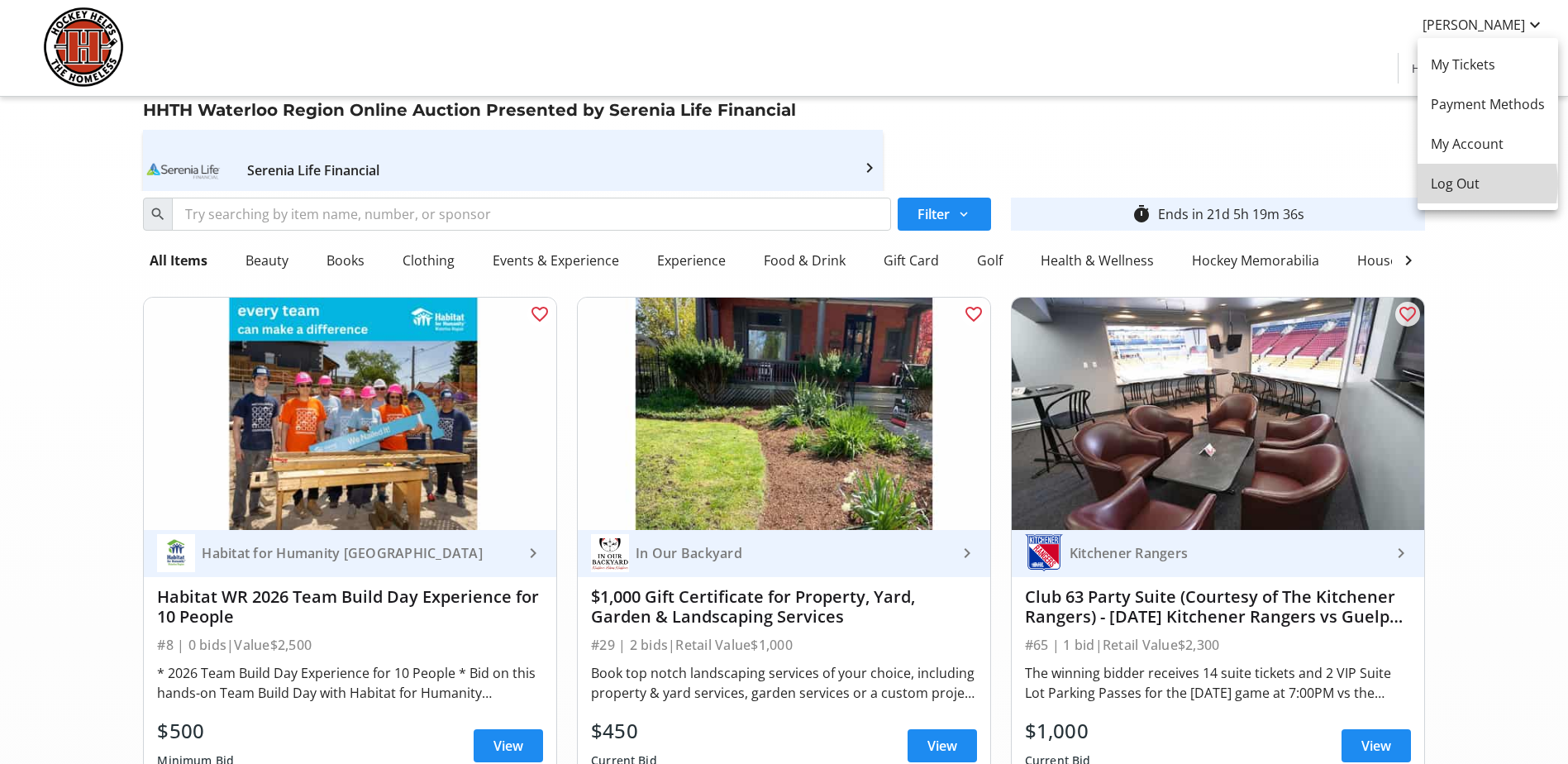
click at [1464, 183] on span "Log Out" at bounding box center [1487, 183] width 114 height 20
